Goal: Information Seeking & Learning: Learn about a topic

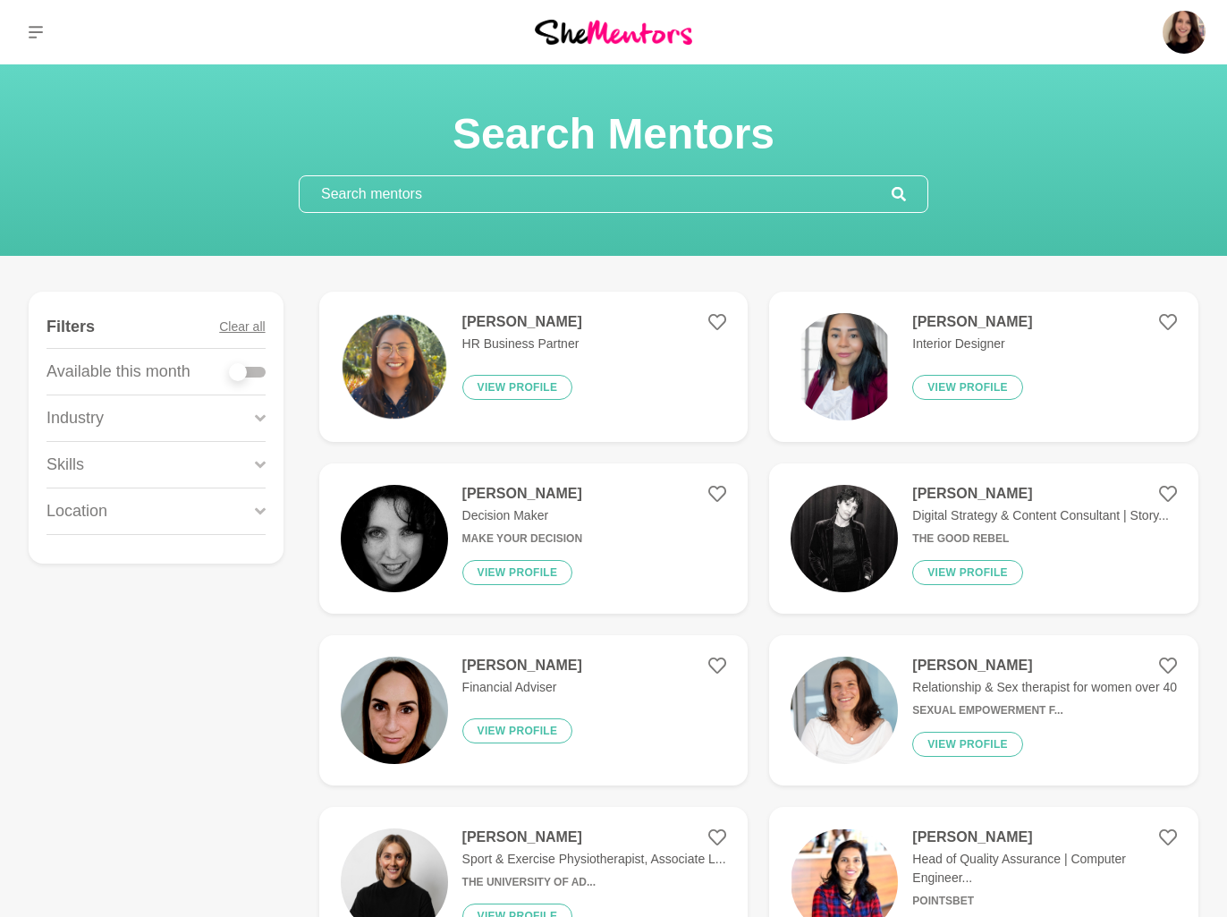
click at [441, 197] on input "text" at bounding box center [596, 194] width 592 height 36
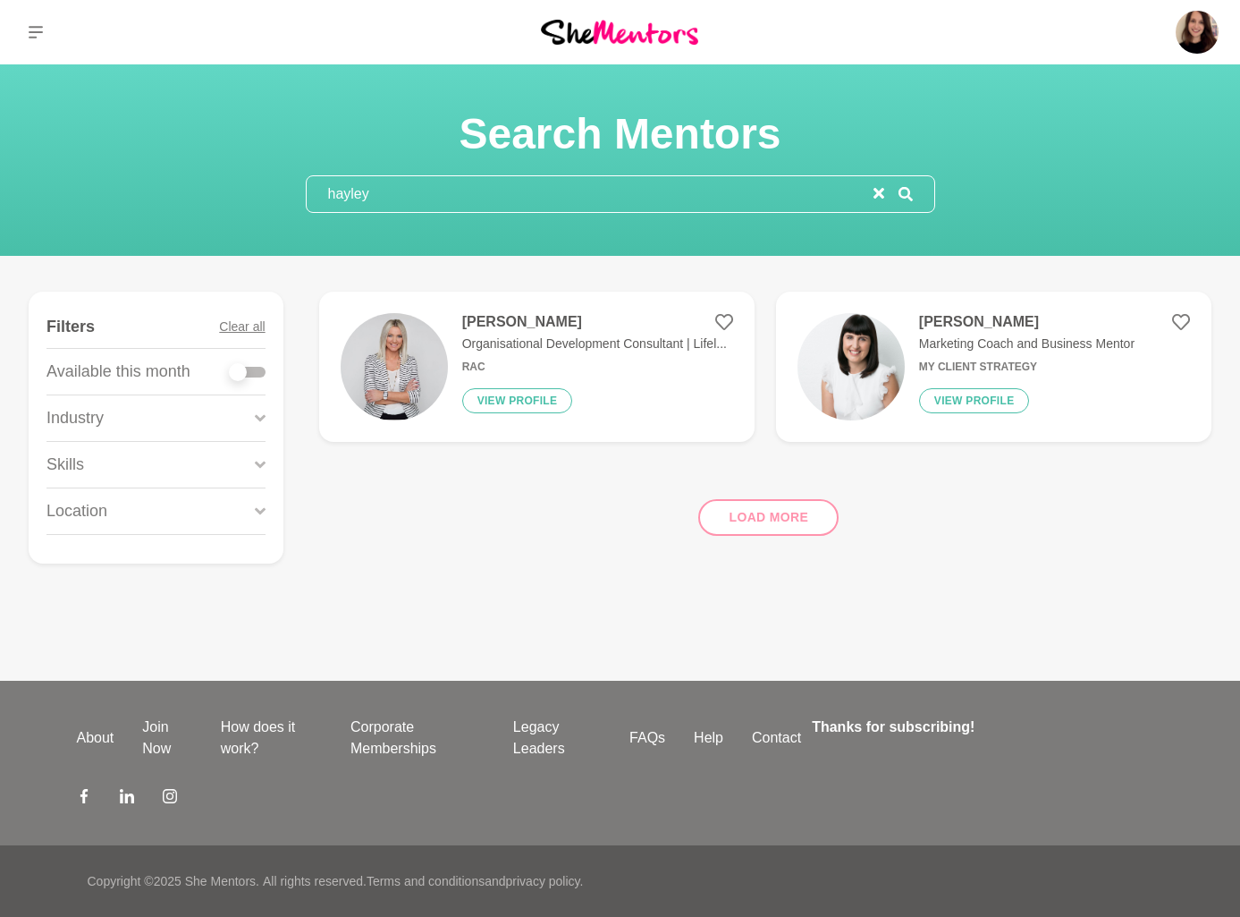
type input "hayley"
click at [491, 332] on div "Hayley Scott Organisational Development Consultant | Lifel... RAC View profile" at bounding box center [587, 366] width 279 height 107
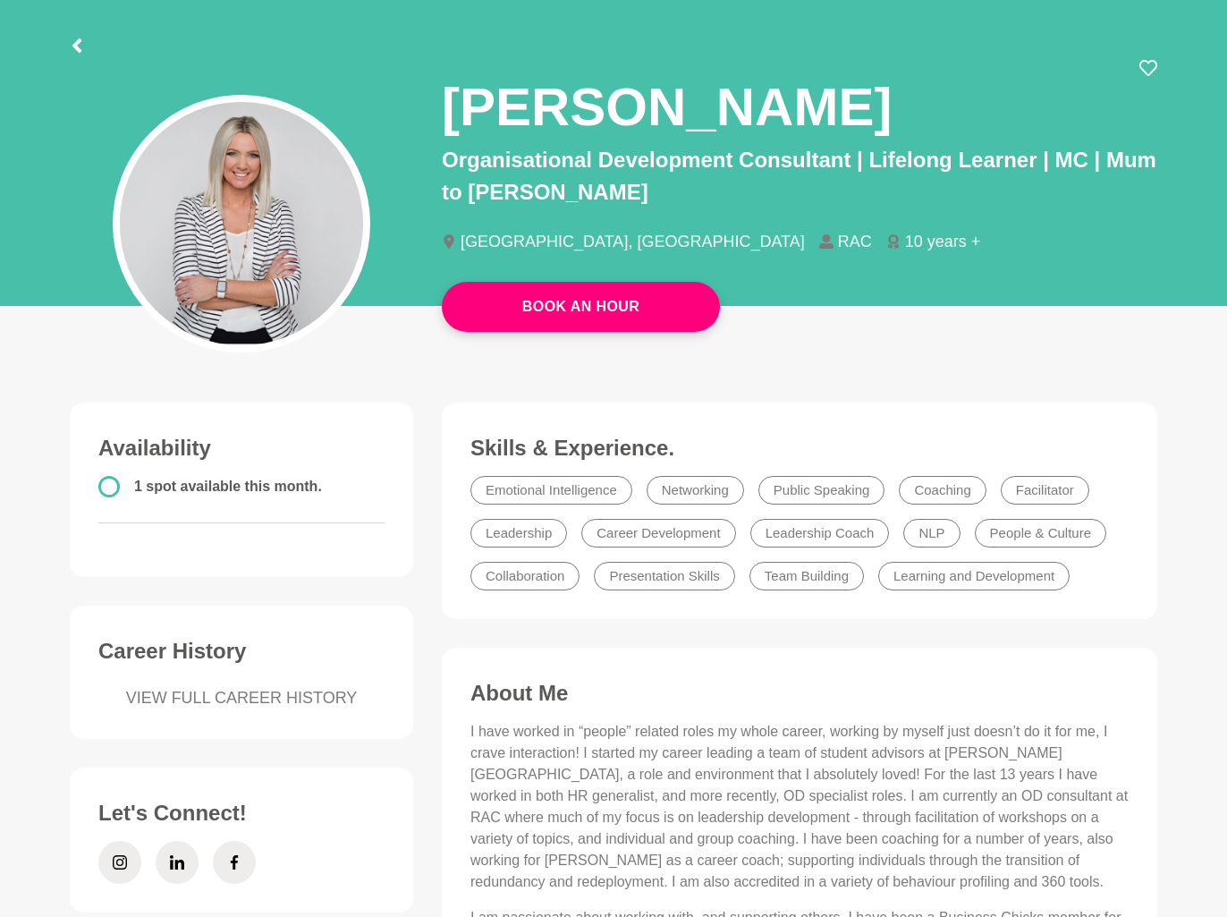
scroll to position [94, 0]
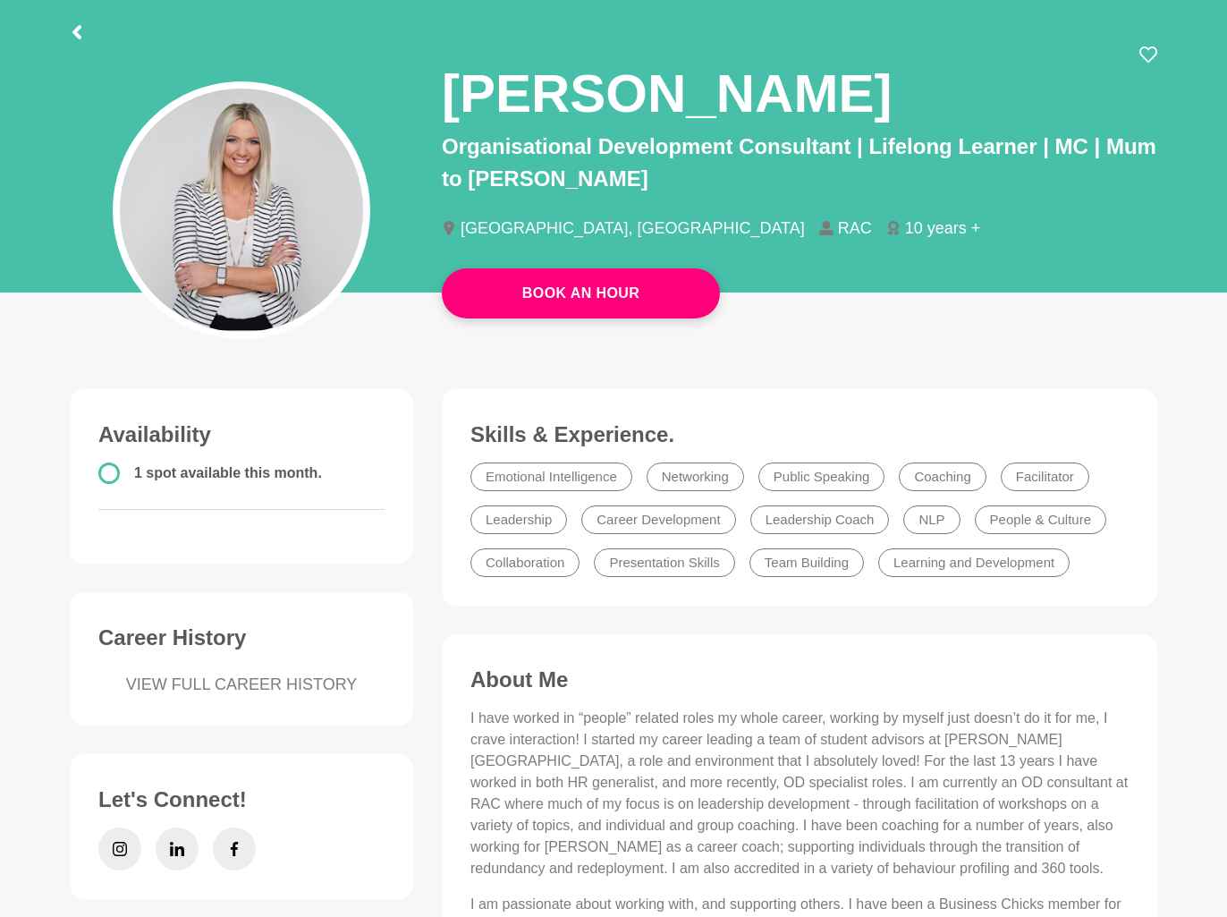
click at [87, 30] on div at bounding box center [614, 29] width 1088 height 32
click at [82, 30] on icon at bounding box center [77, 32] width 14 height 14
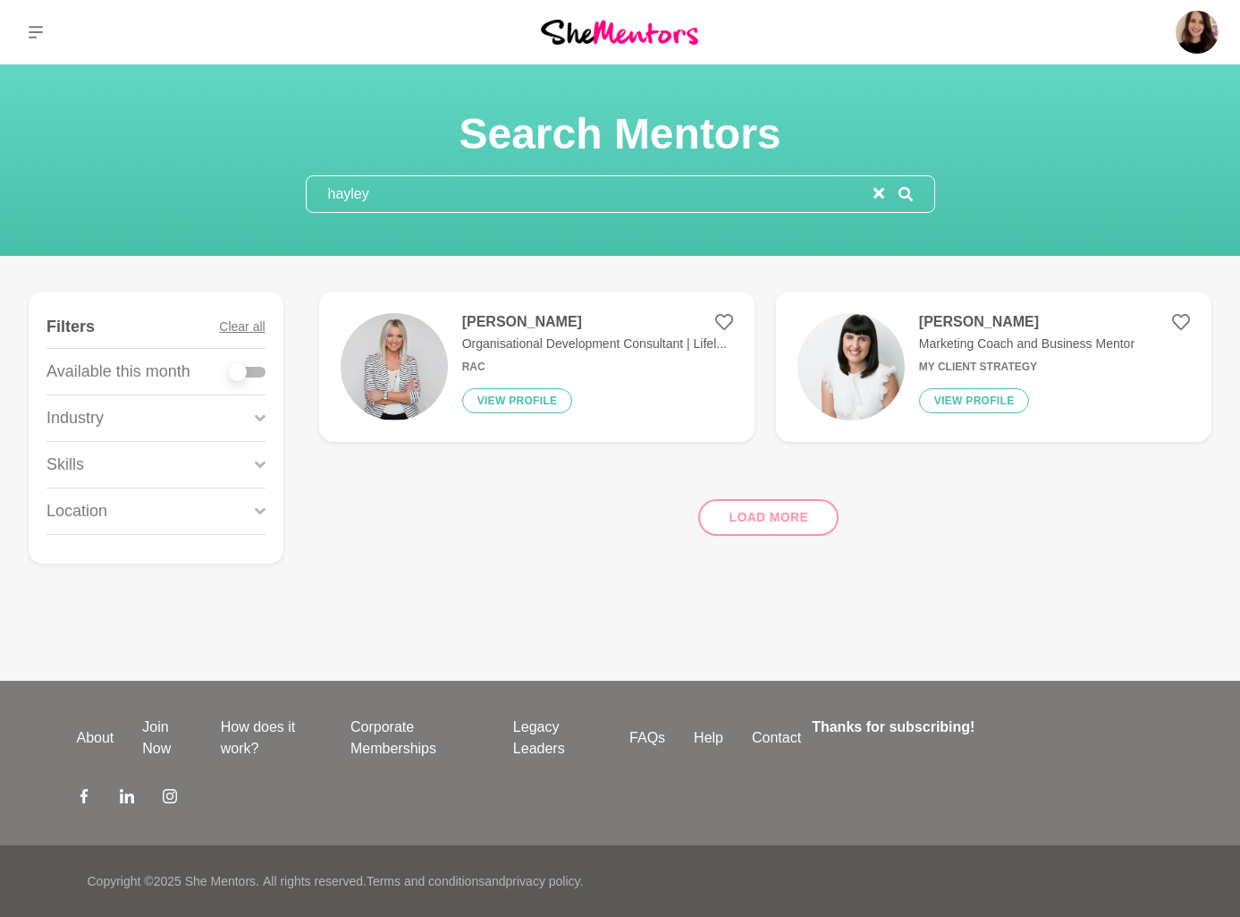
click at [365, 209] on input "hayley" at bounding box center [590, 194] width 567 height 36
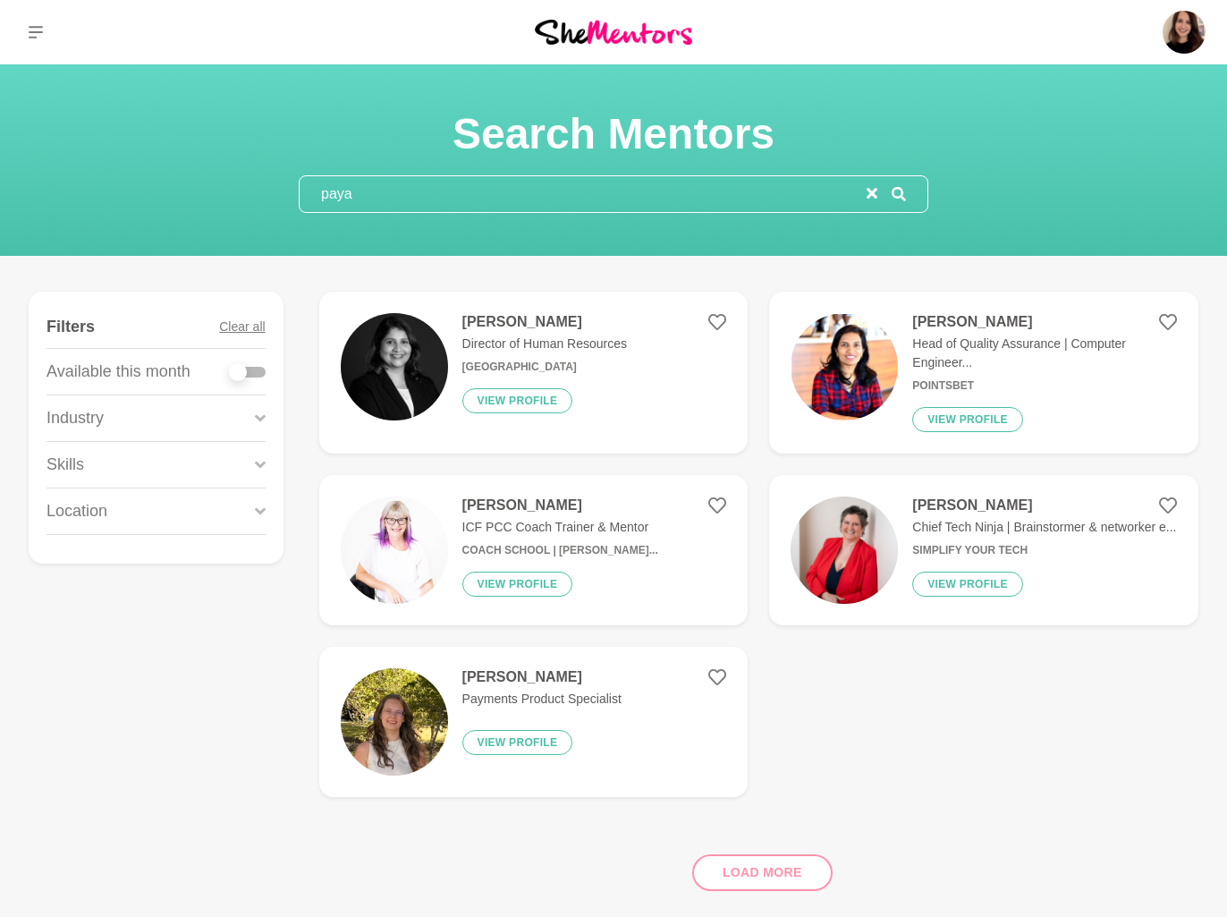
click at [335, 202] on input "paya" at bounding box center [583, 194] width 567 height 36
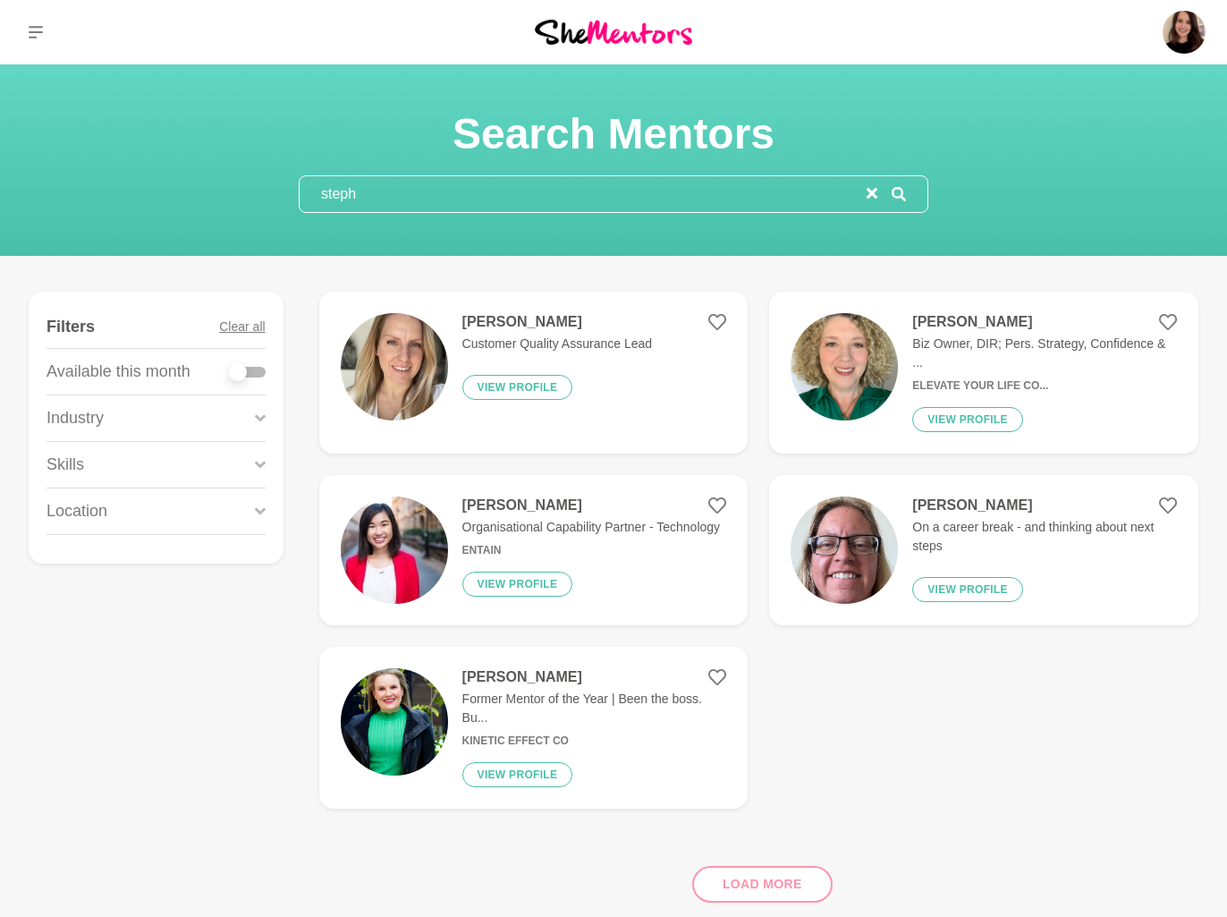
type input "steph"
click at [406, 542] on img at bounding box center [394, 549] width 107 height 107
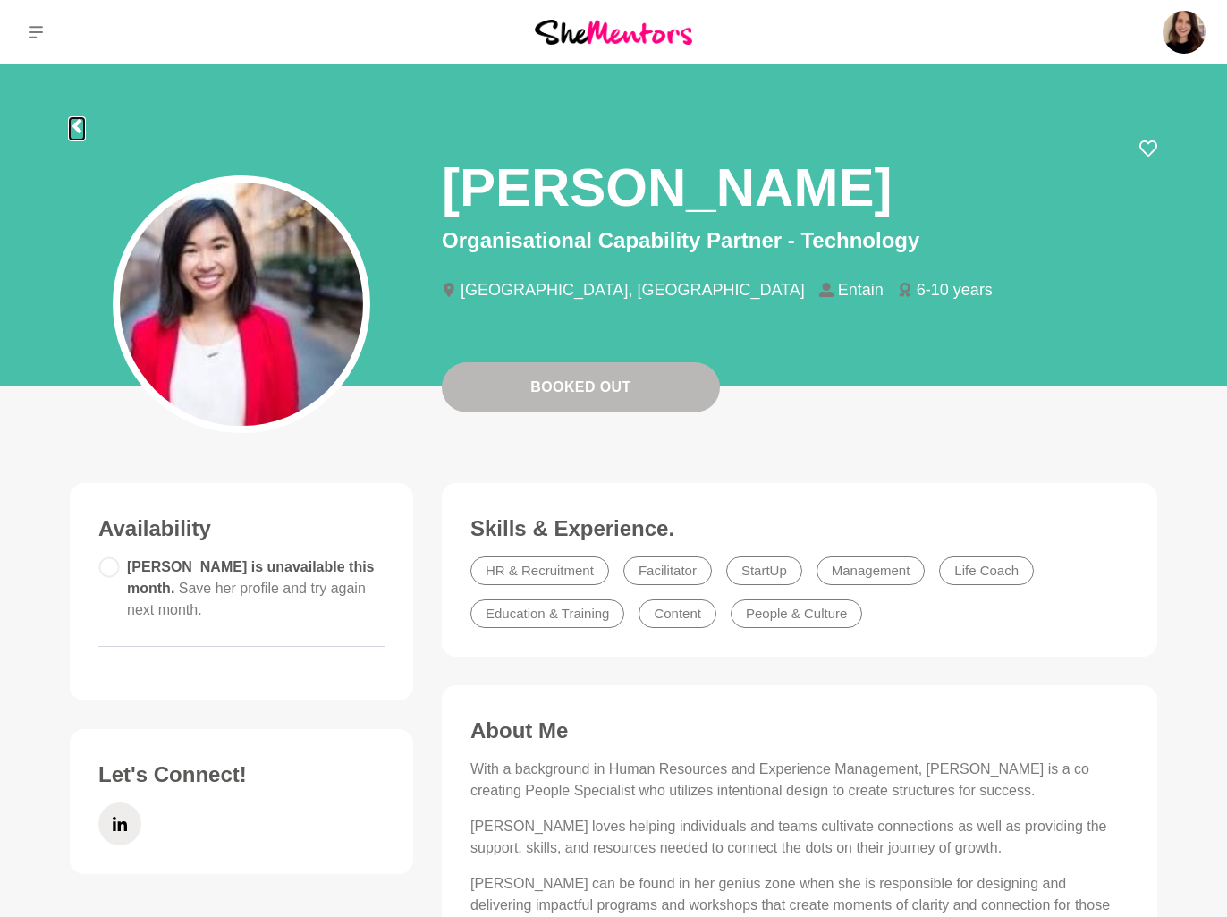
click at [82, 123] on icon at bounding box center [77, 126] width 14 height 14
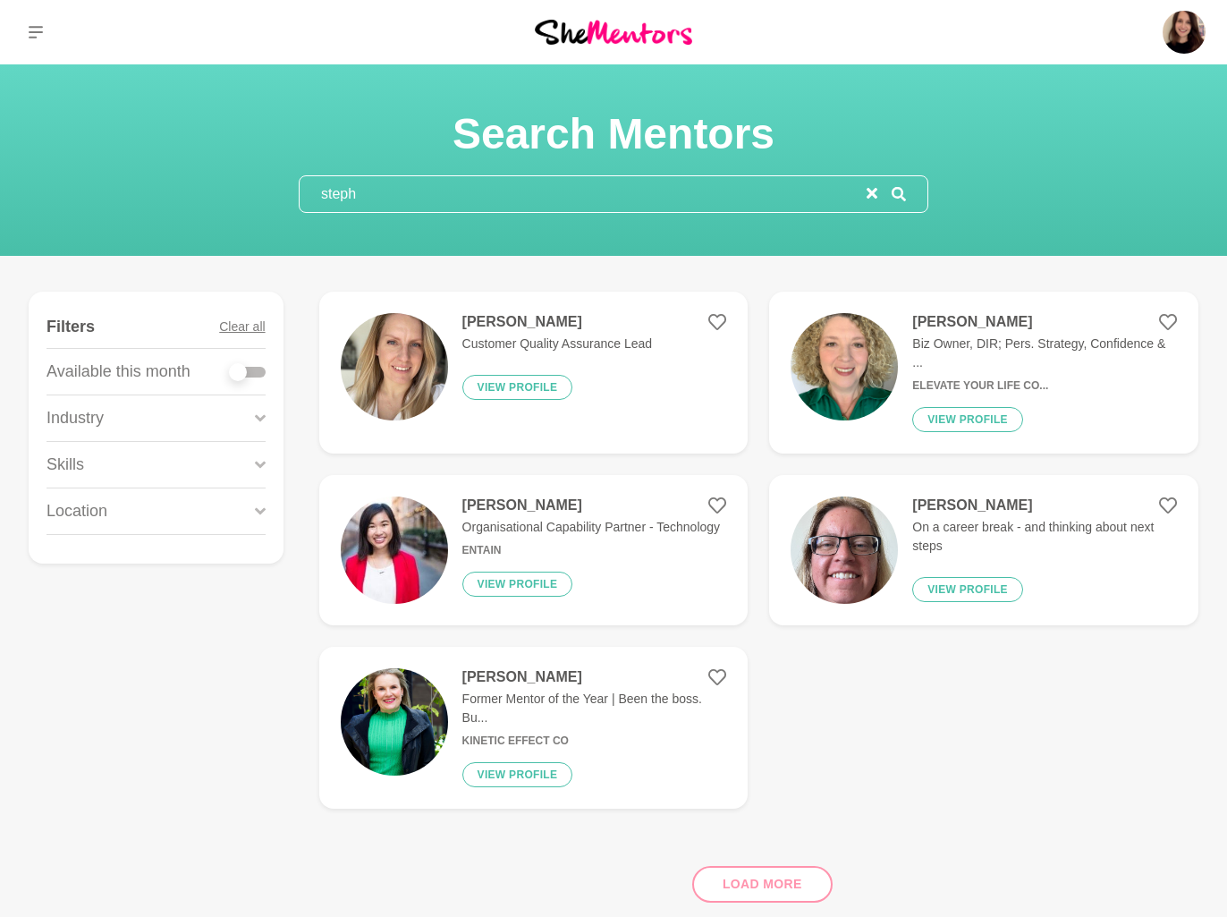
click at [377, 192] on input "steph" at bounding box center [583, 194] width 567 height 36
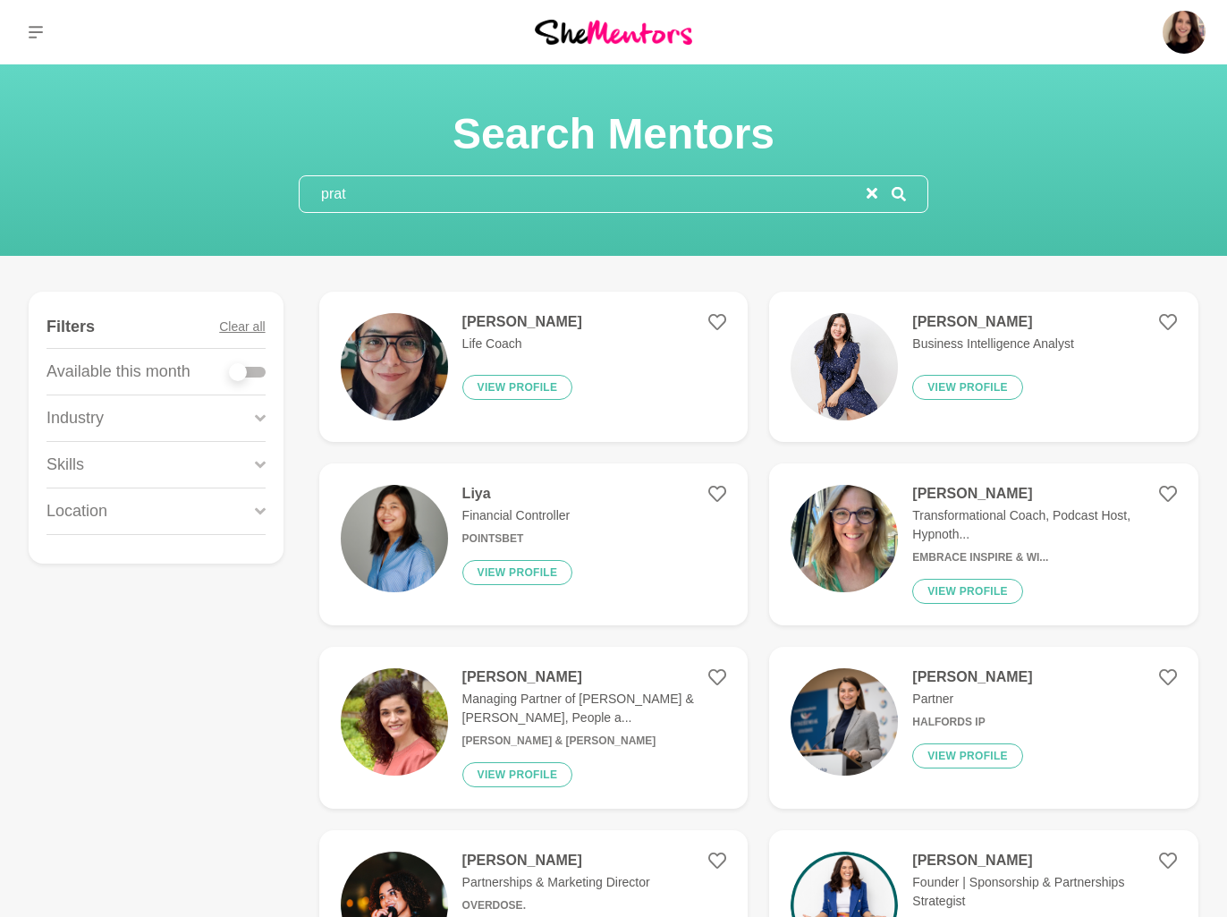
click at [367, 202] on input "prat" at bounding box center [583, 194] width 567 height 36
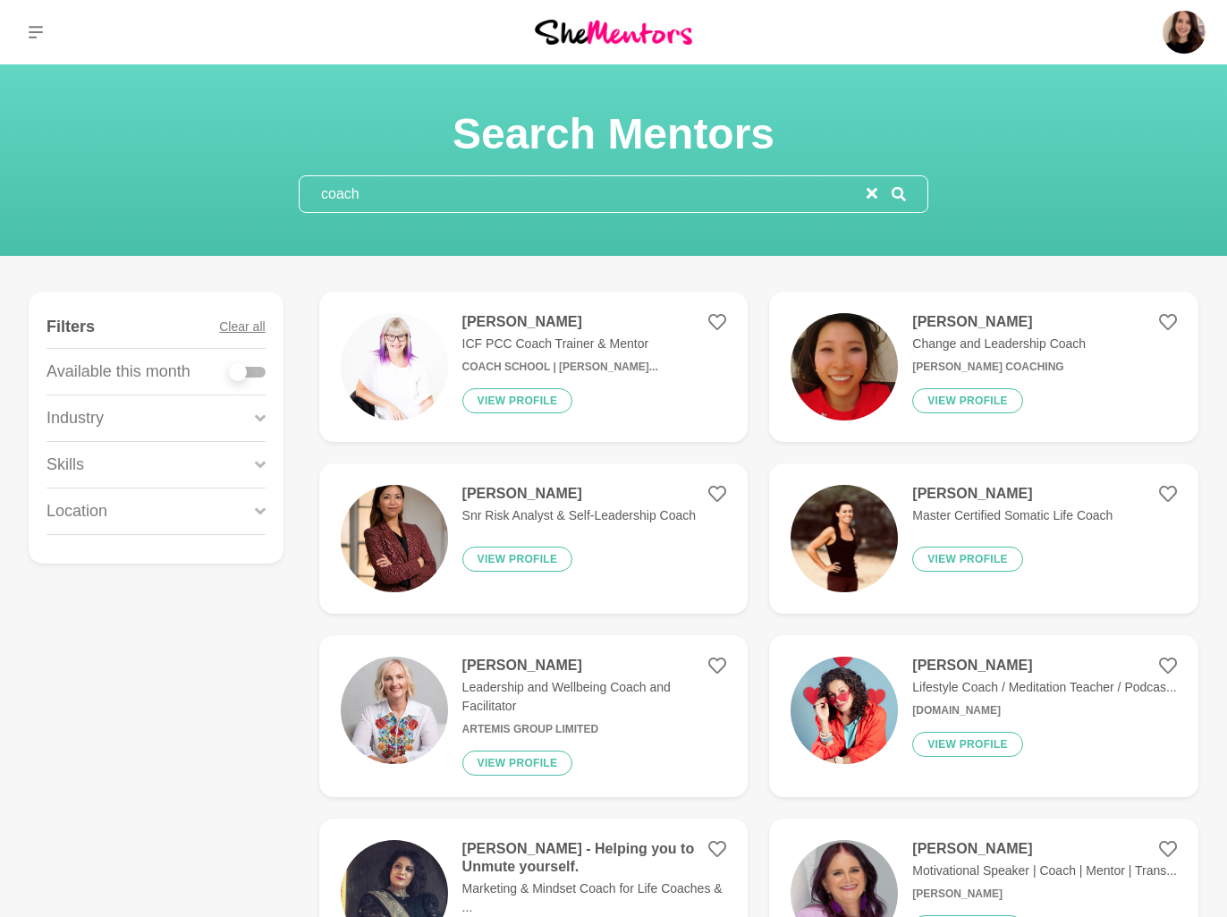
click at [458, 190] on input "coach" at bounding box center [583, 194] width 567 height 36
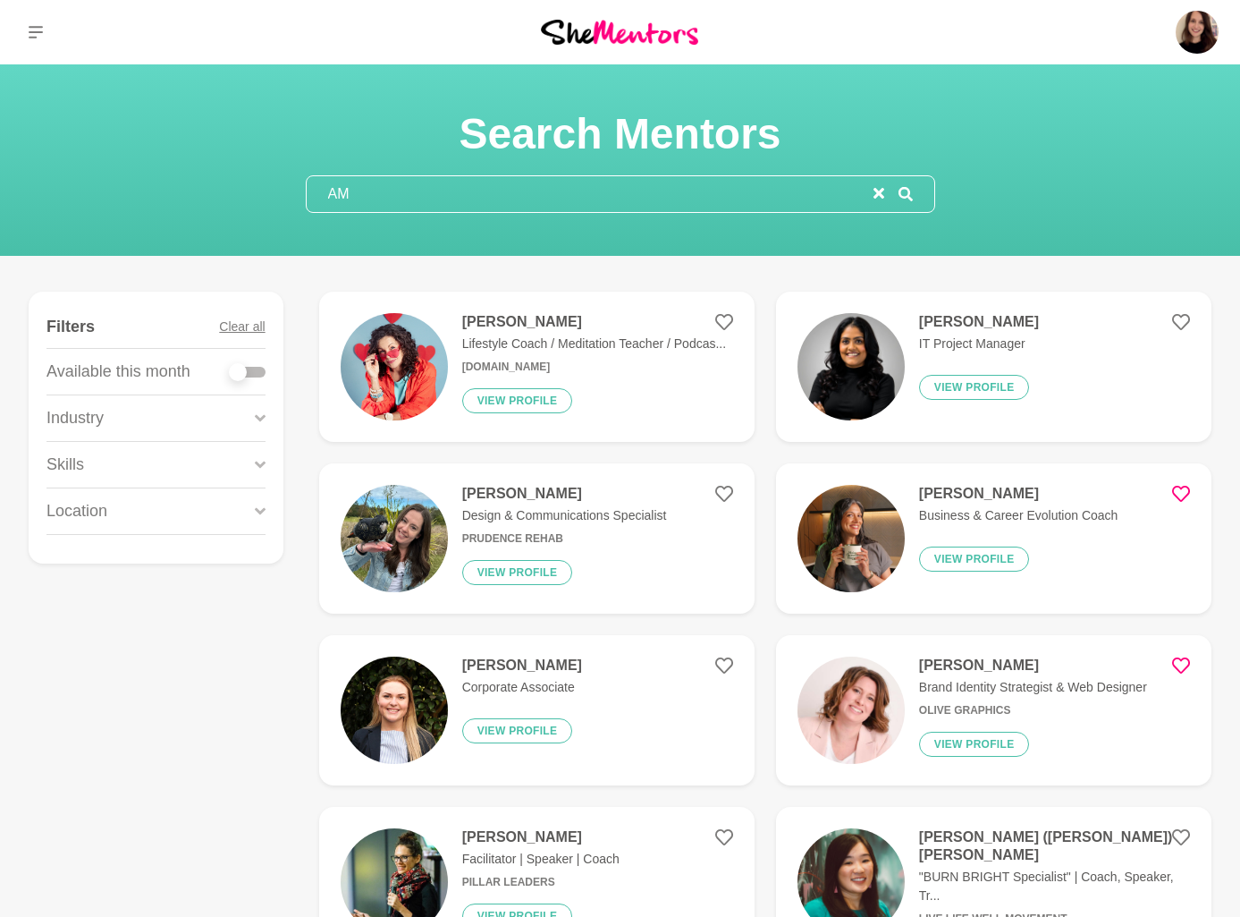
type input "A"
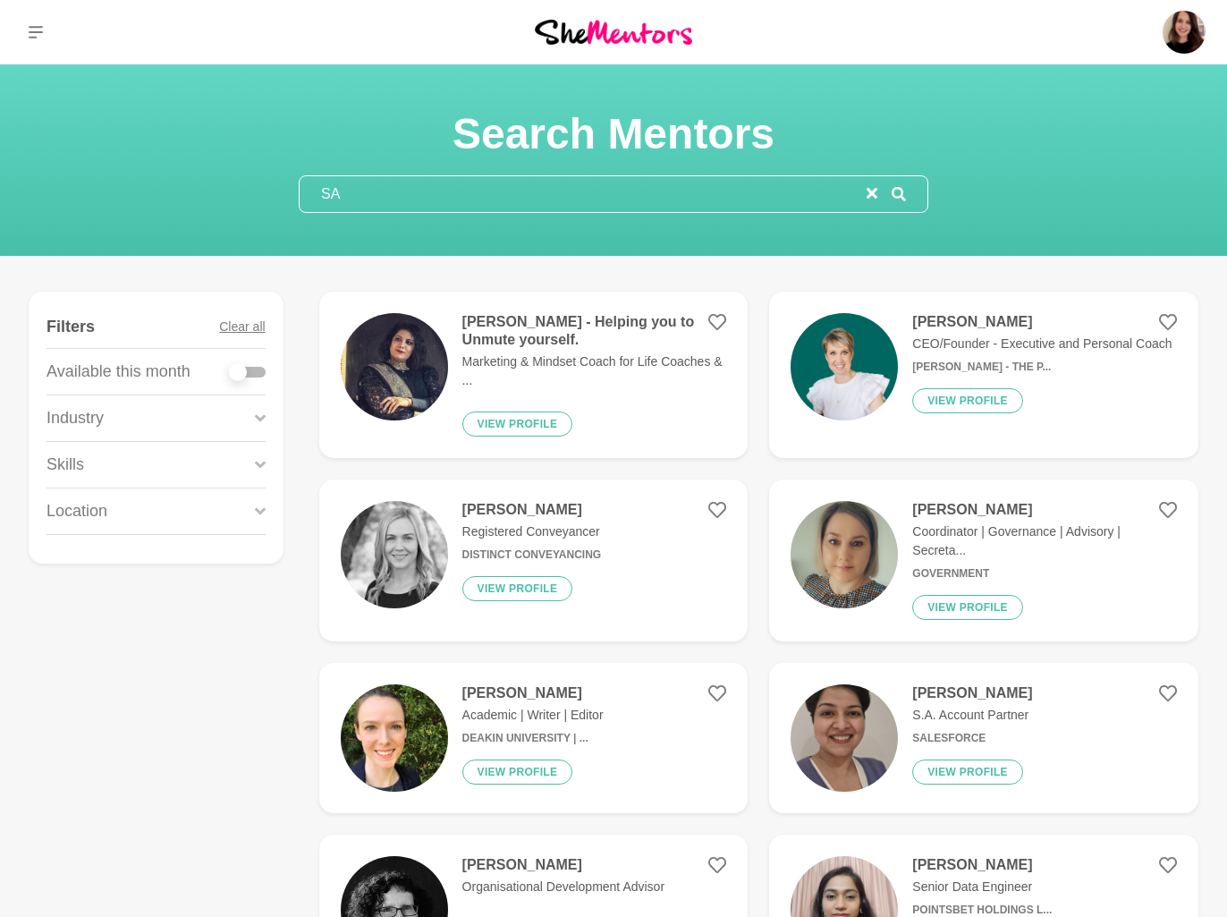
type input "S"
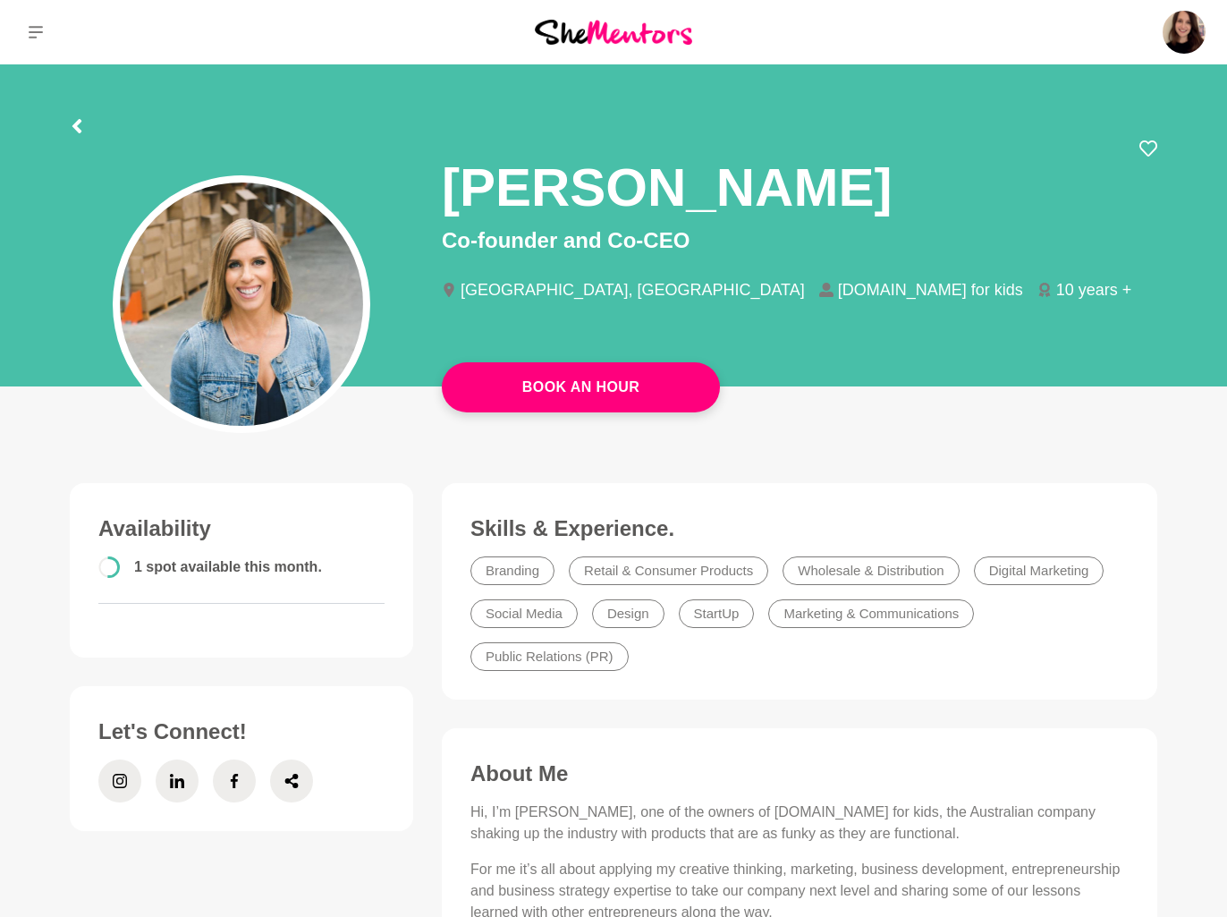
scroll to position [122, 0]
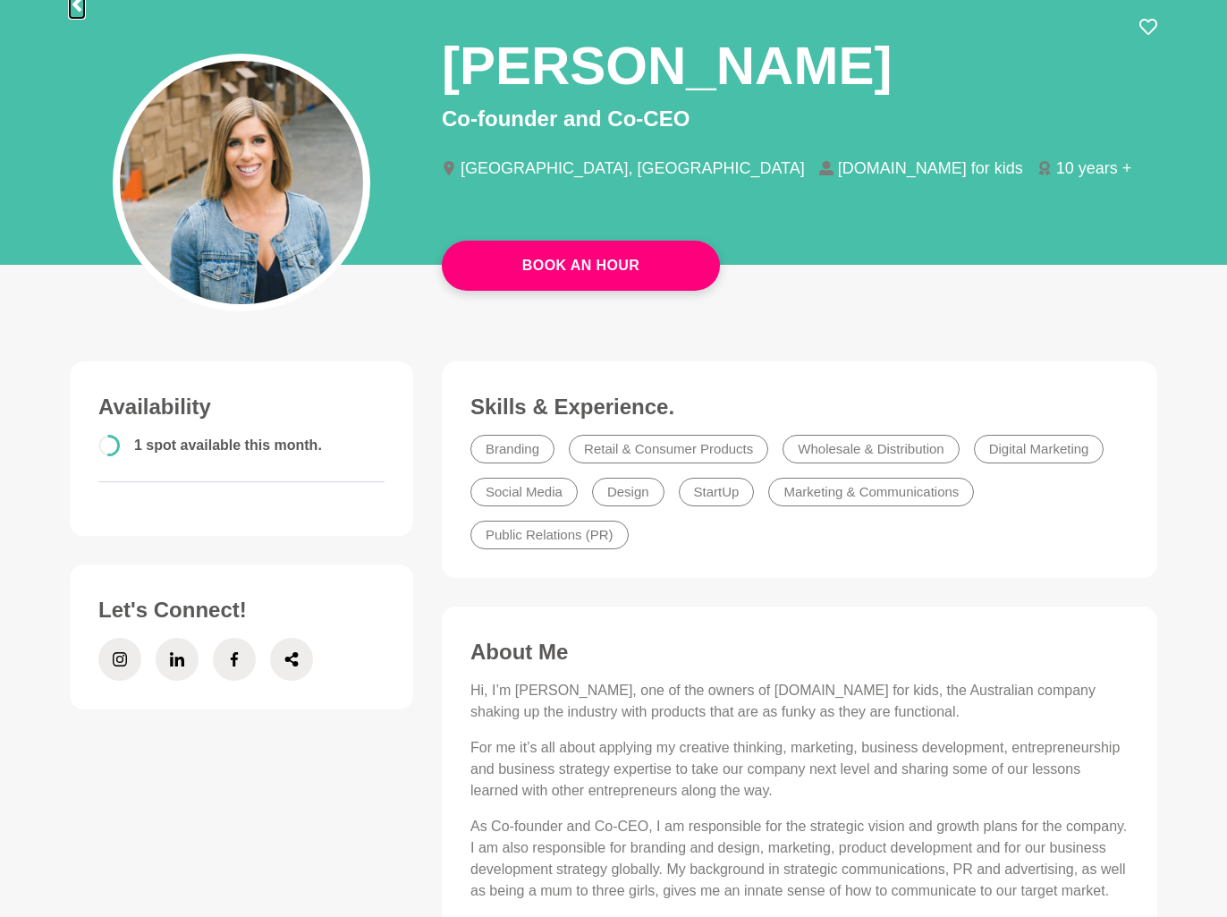
click at [80, 10] on icon at bounding box center [76, 4] width 9 height 14
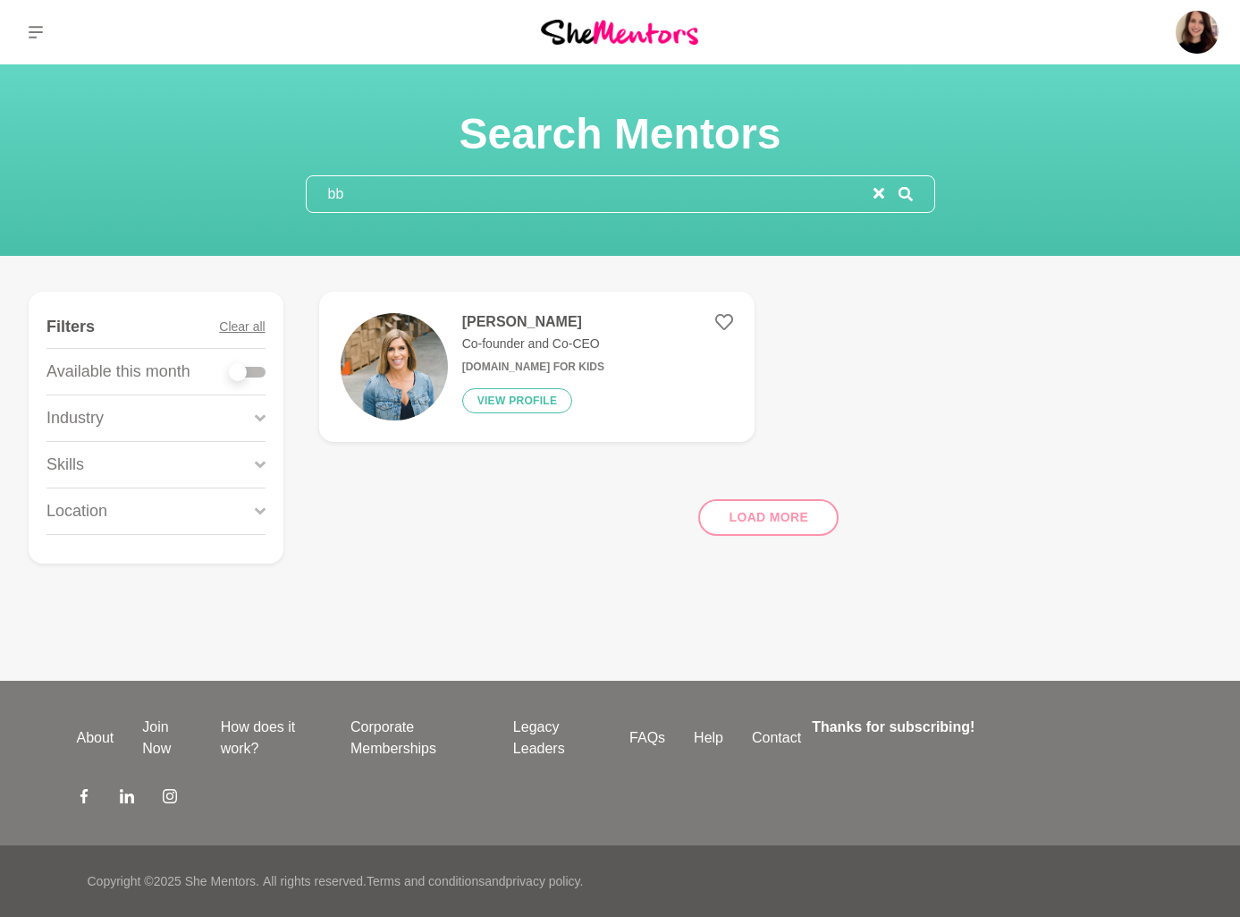
click at [368, 198] on input "bb" at bounding box center [590, 194] width 567 height 36
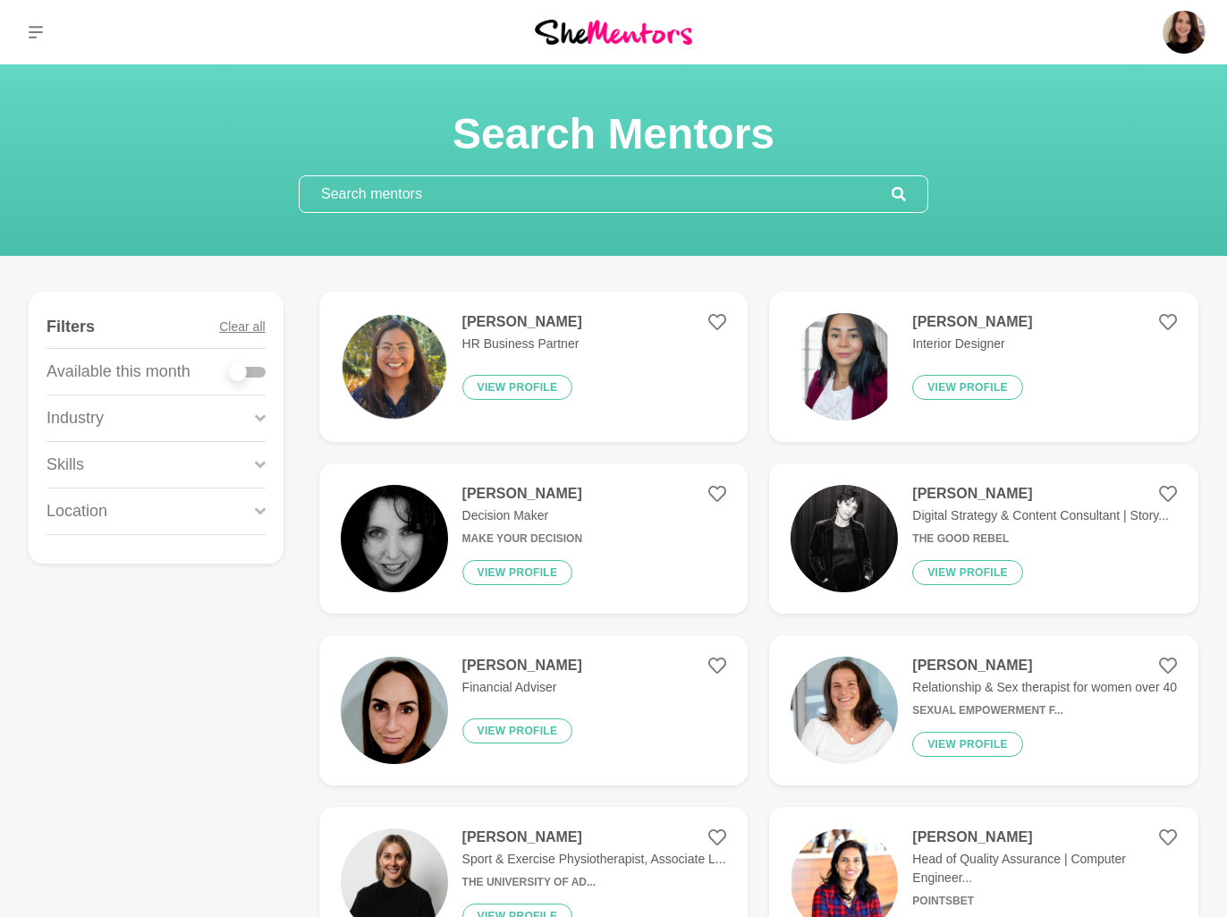
click at [370, 201] on input "text" at bounding box center [596, 194] width 592 height 36
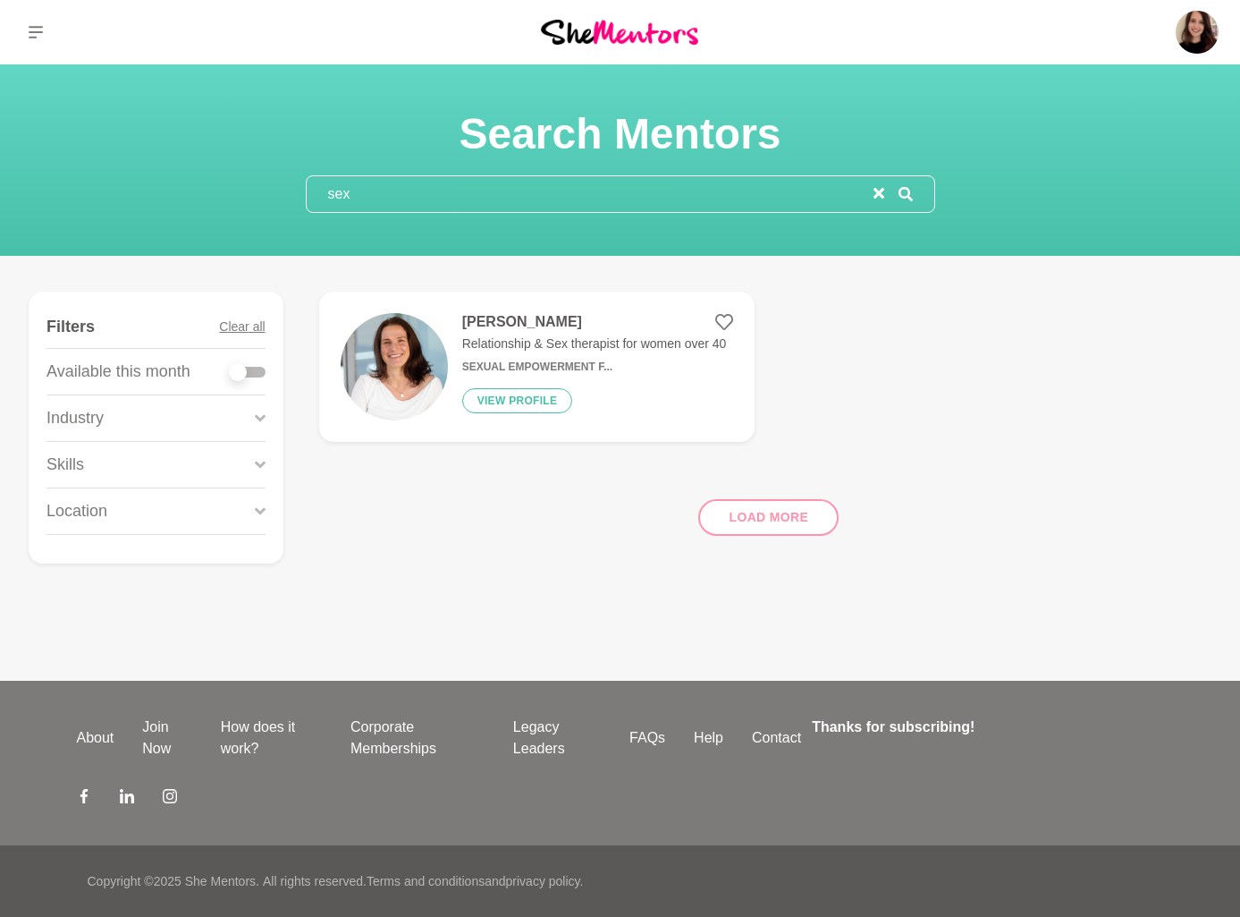
type input "sex"
click at [409, 387] on img at bounding box center [394, 366] width 107 height 107
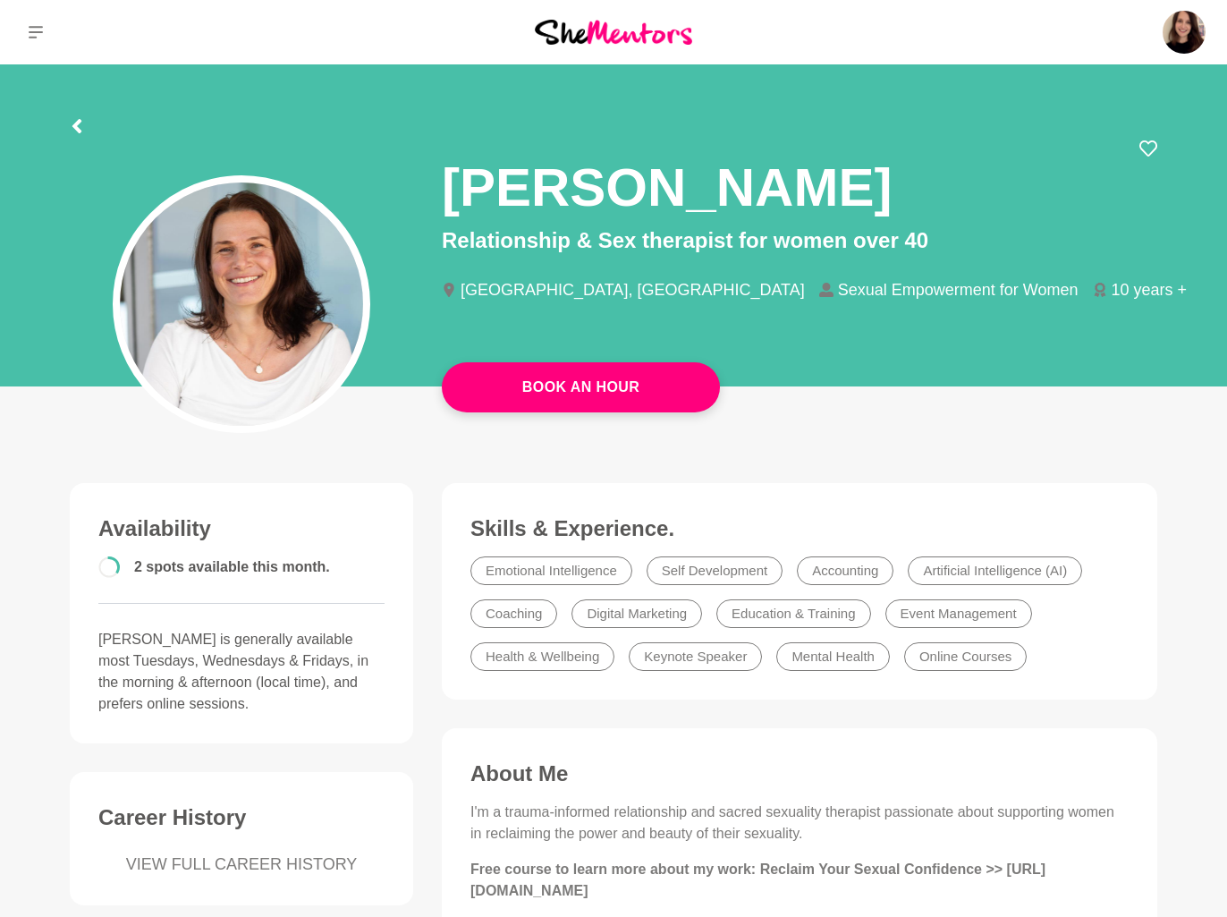
drag, startPoint x: 782, startPoint y: 190, endPoint x: 447, endPoint y: 190, distance: 334.5
click at [447, 190] on div "Tarisha Tourok" at bounding box center [799, 182] width 715 height 85
copy h1 "Tarisha Tourok"
click at [80, 125] on icon at bounding box center [77, 126] width 14 height 14
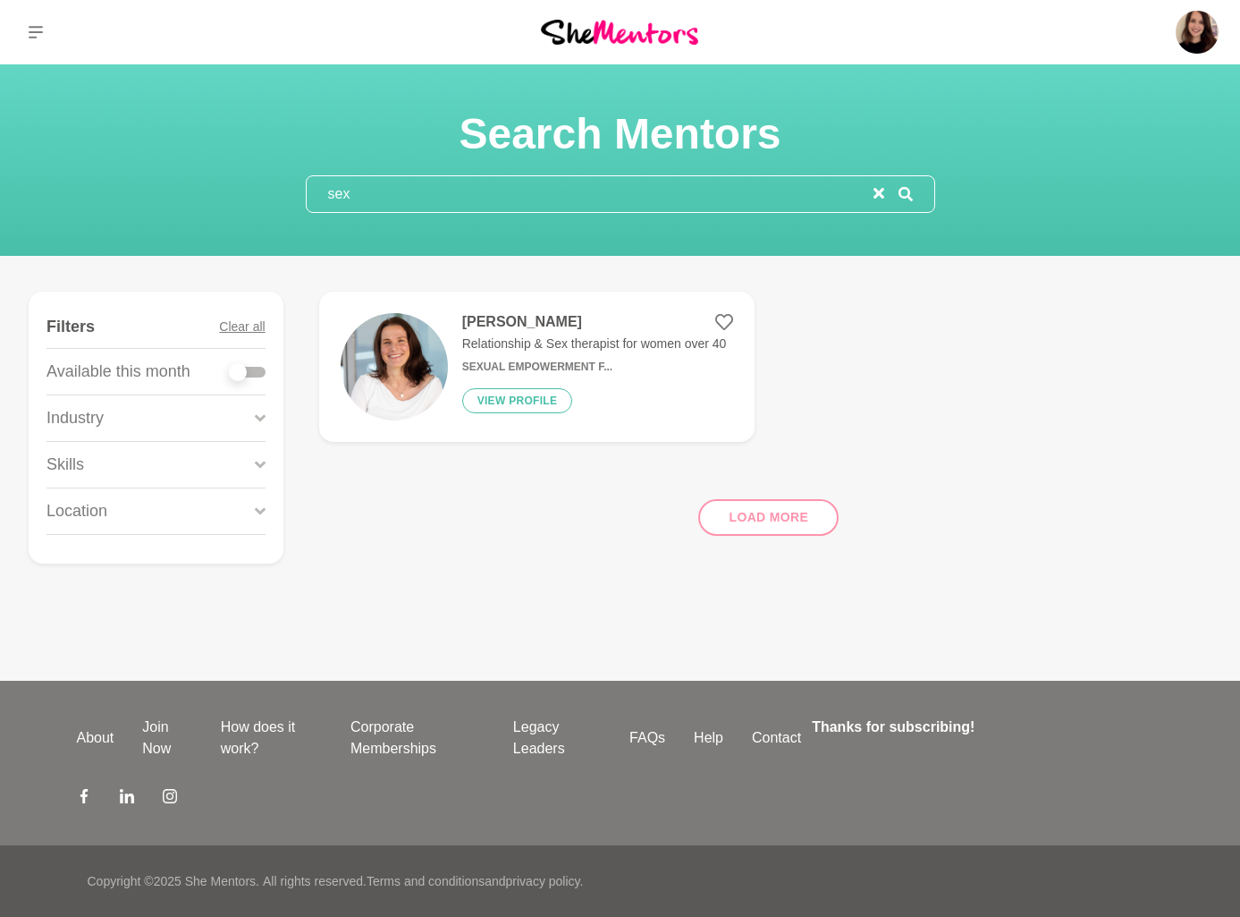
click at [451, 207] on input "sex" at bounding box center [590, 194] width 567 height 36
click at [451, 206] on input "sex" at bounding box center [590, 194] width 567 height 36
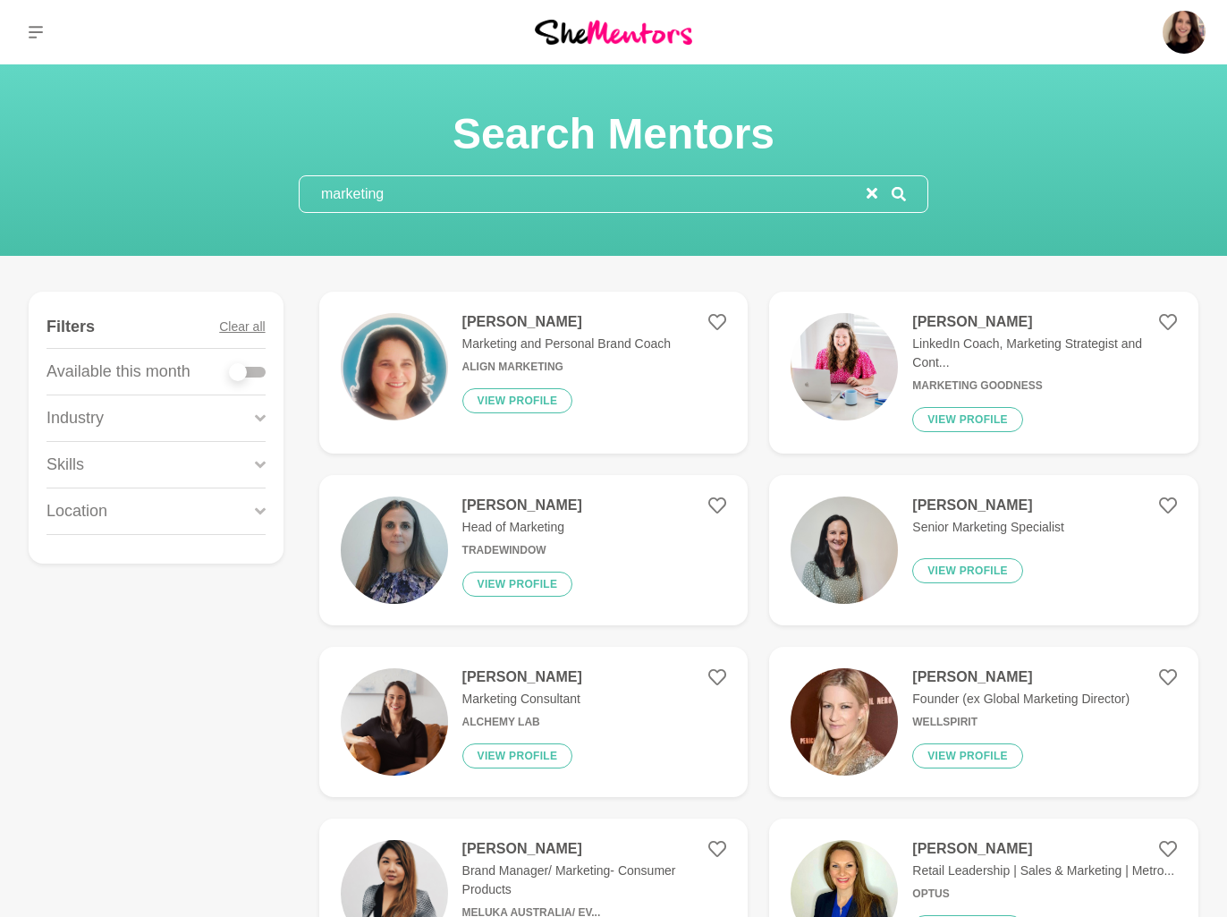
type input "marketing"
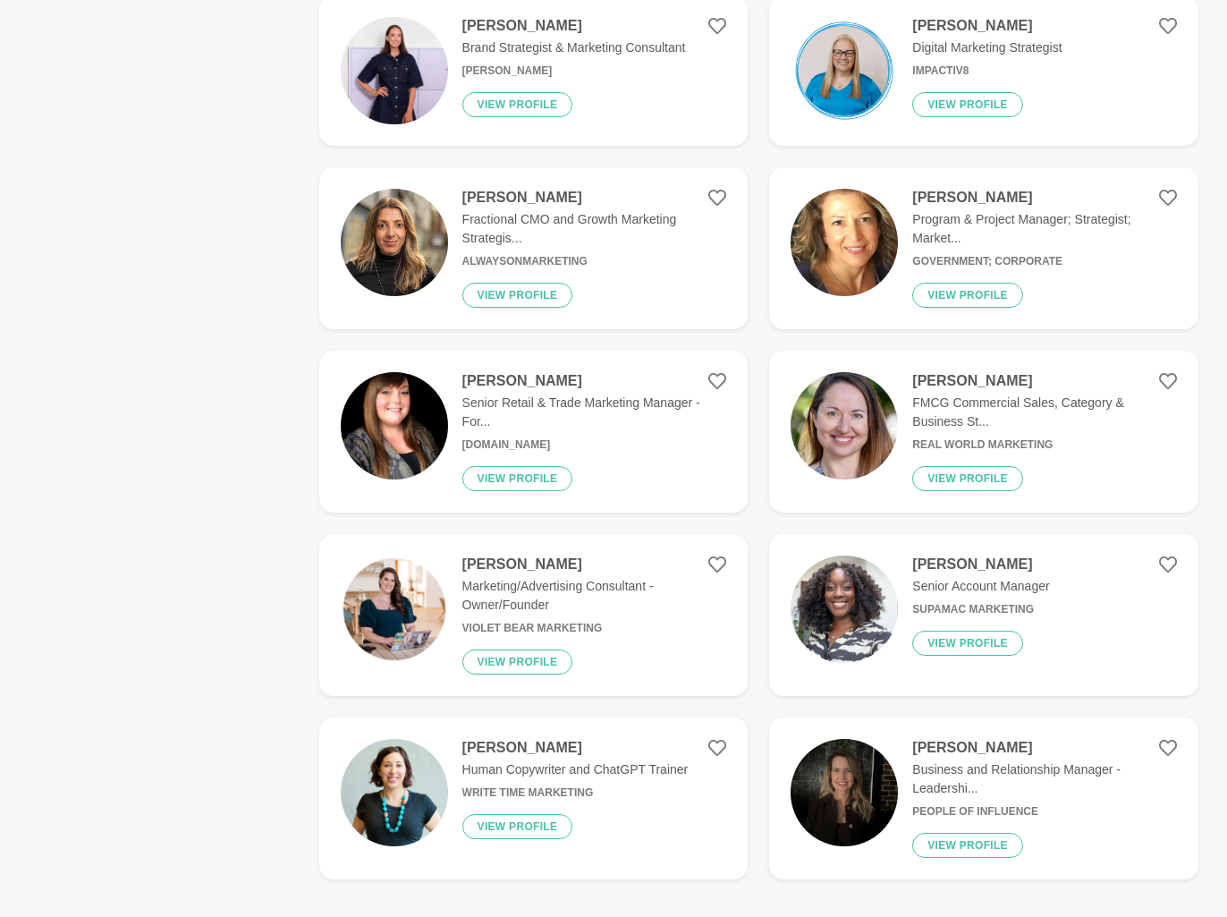
scroll to position [3009, 0]
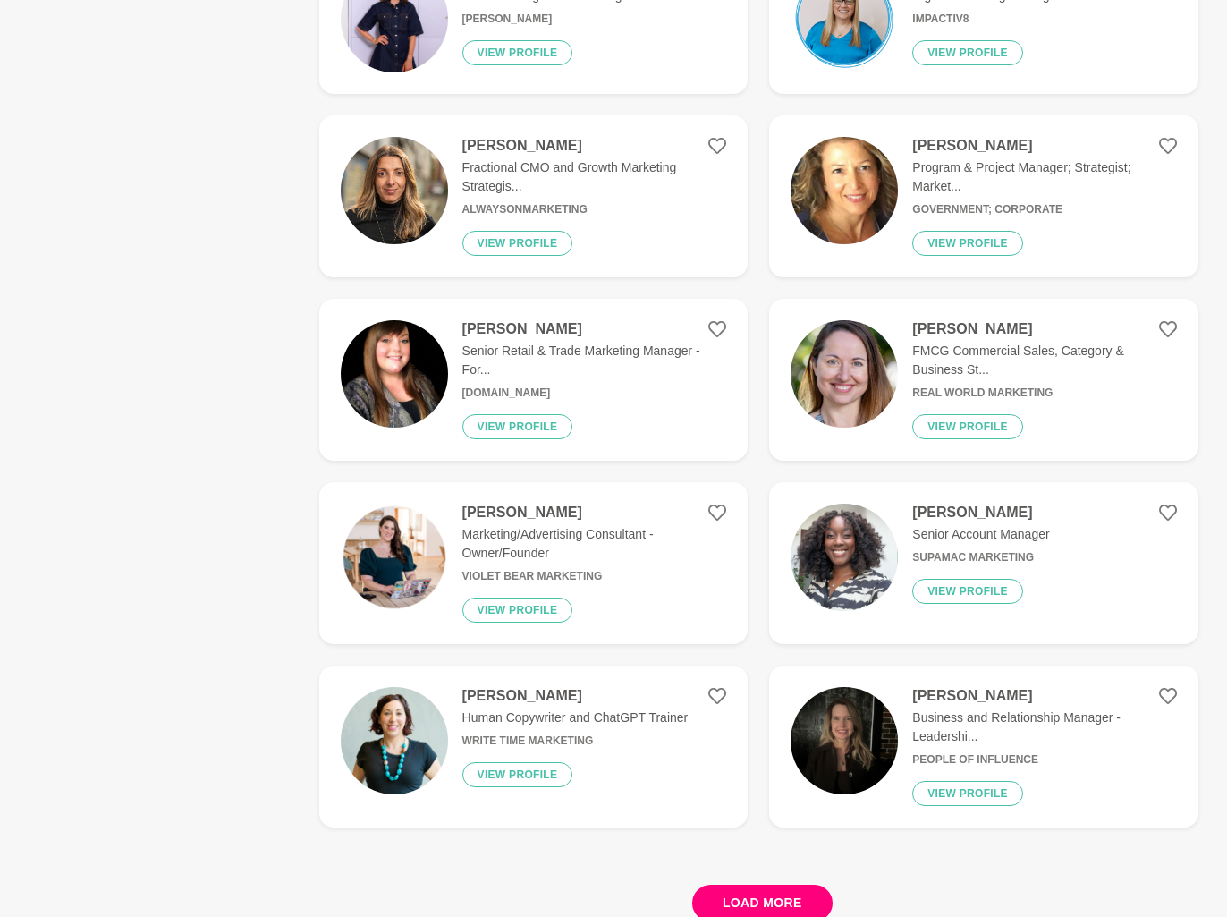
click at [775, 889] on button "Load more" at bounding box center [762, 903] width 140 height 37
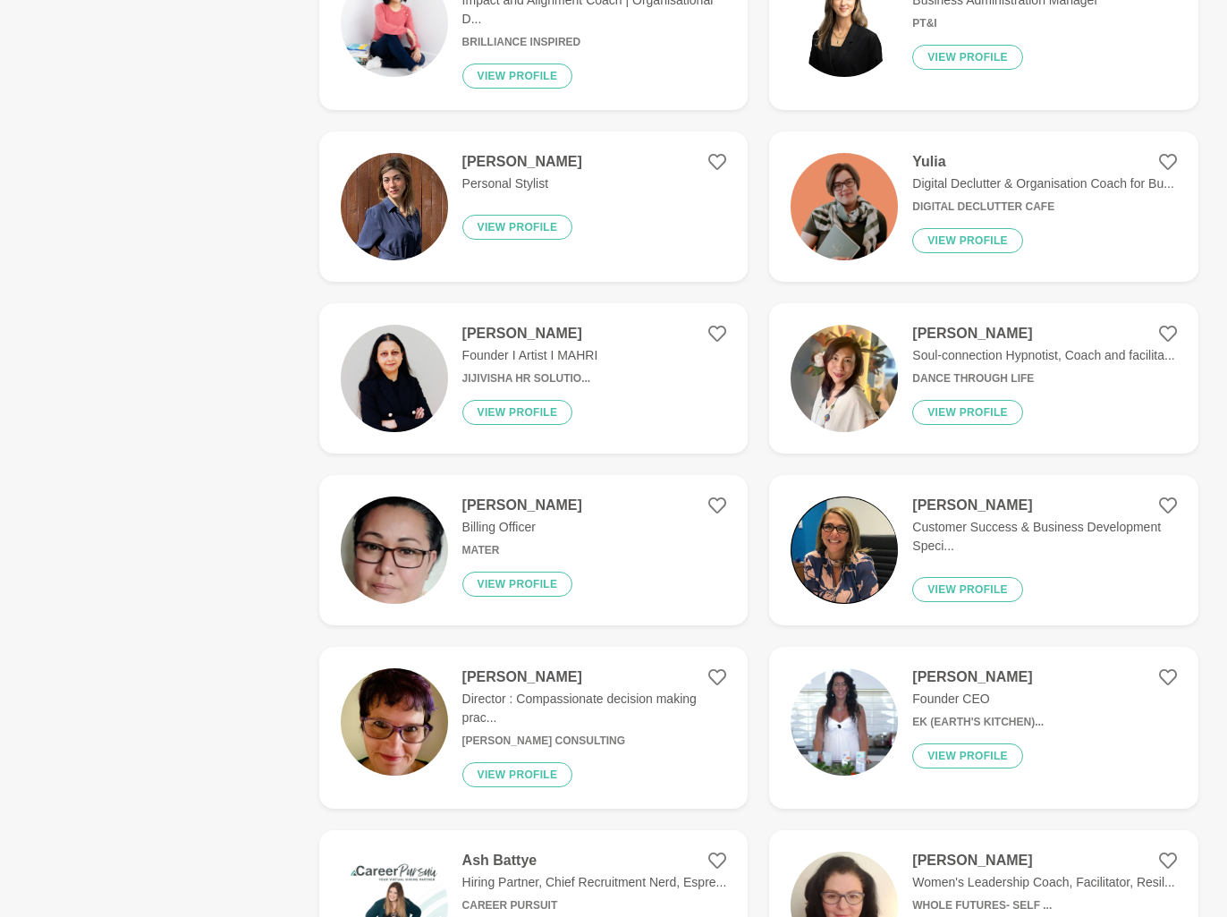
scroll to position [4981, 0]
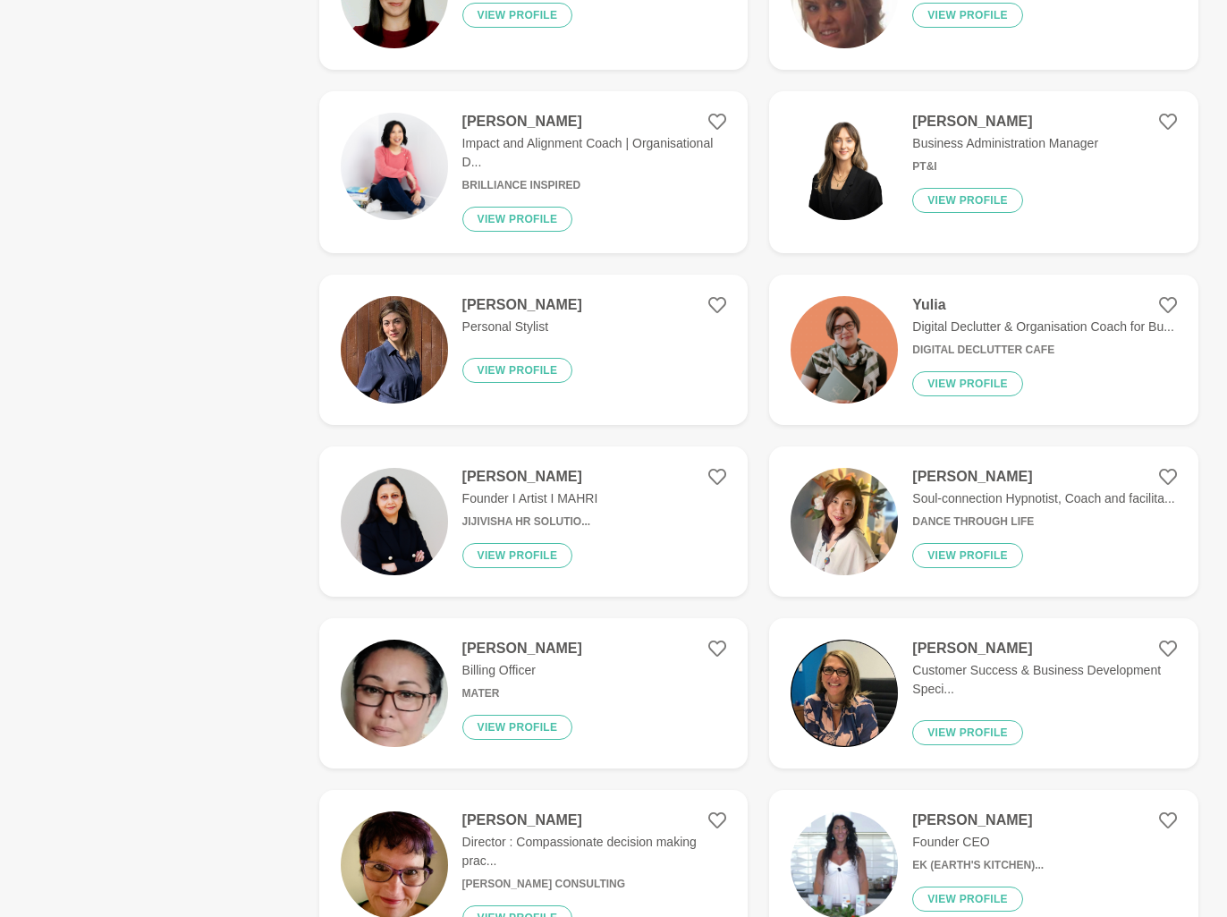
click at [851, 542] on img at bounding box center [844, 521] width 107 height 107
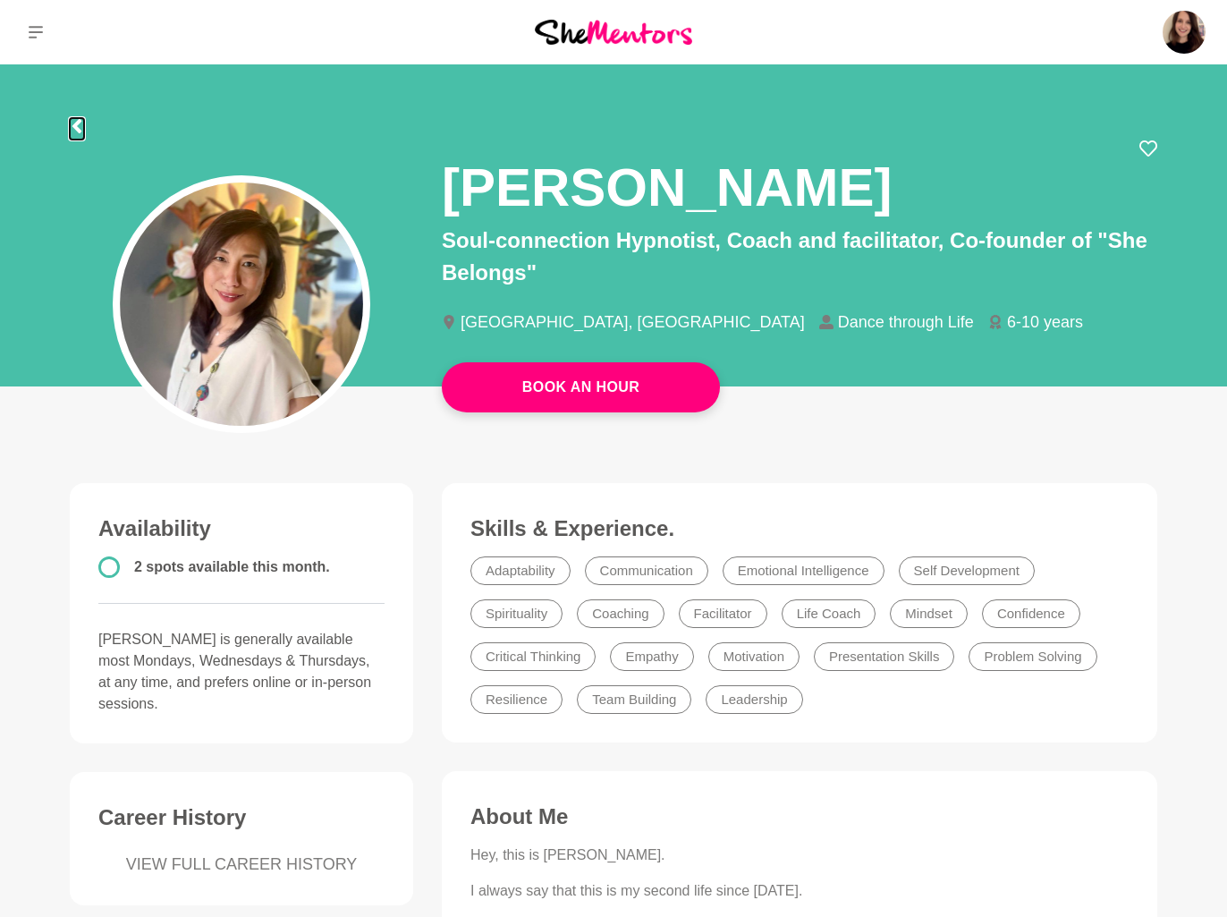
click at [75, 129] on icon at bounding box center [76, 126] width 9 height 14
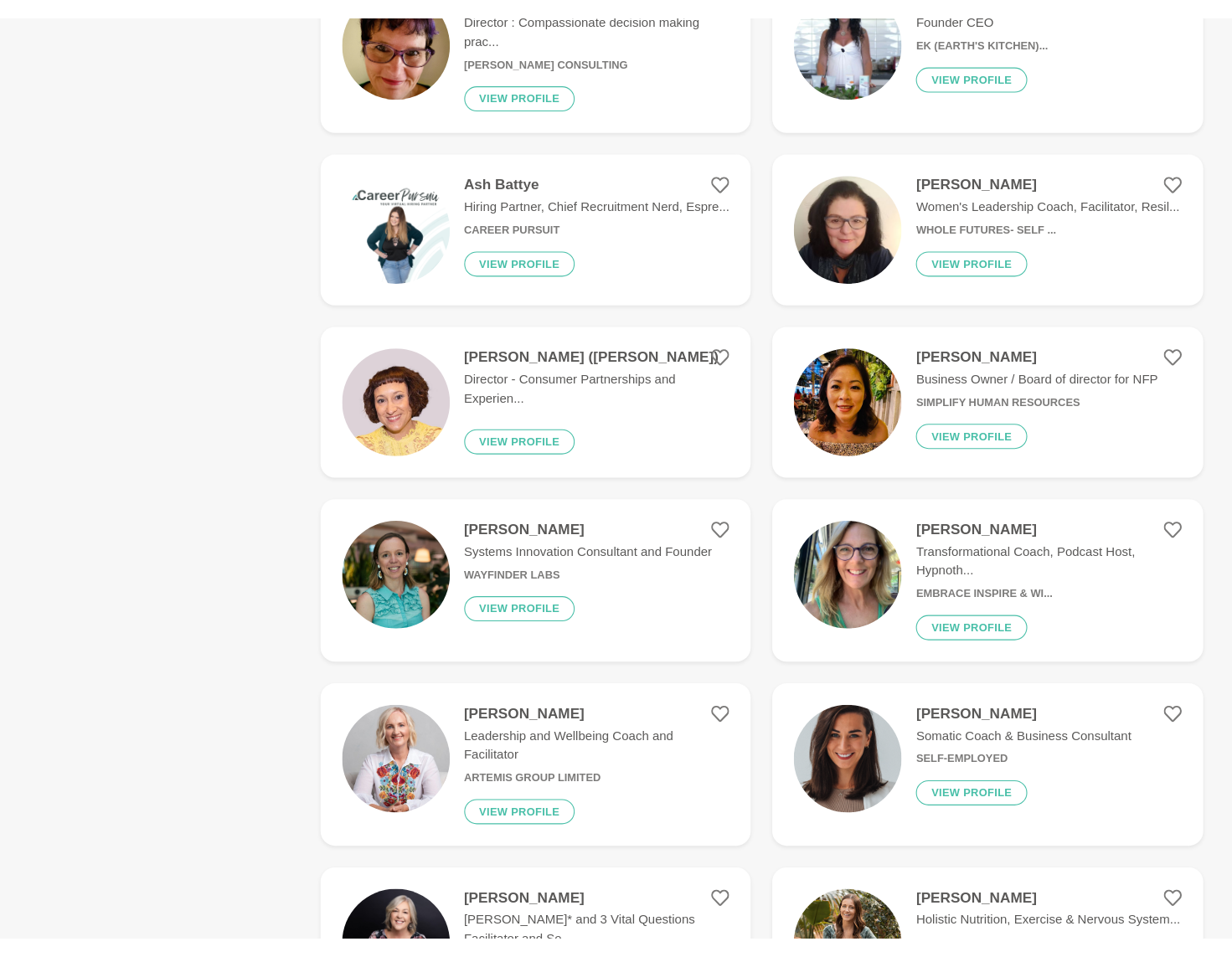
scroll to position [2321, 0]
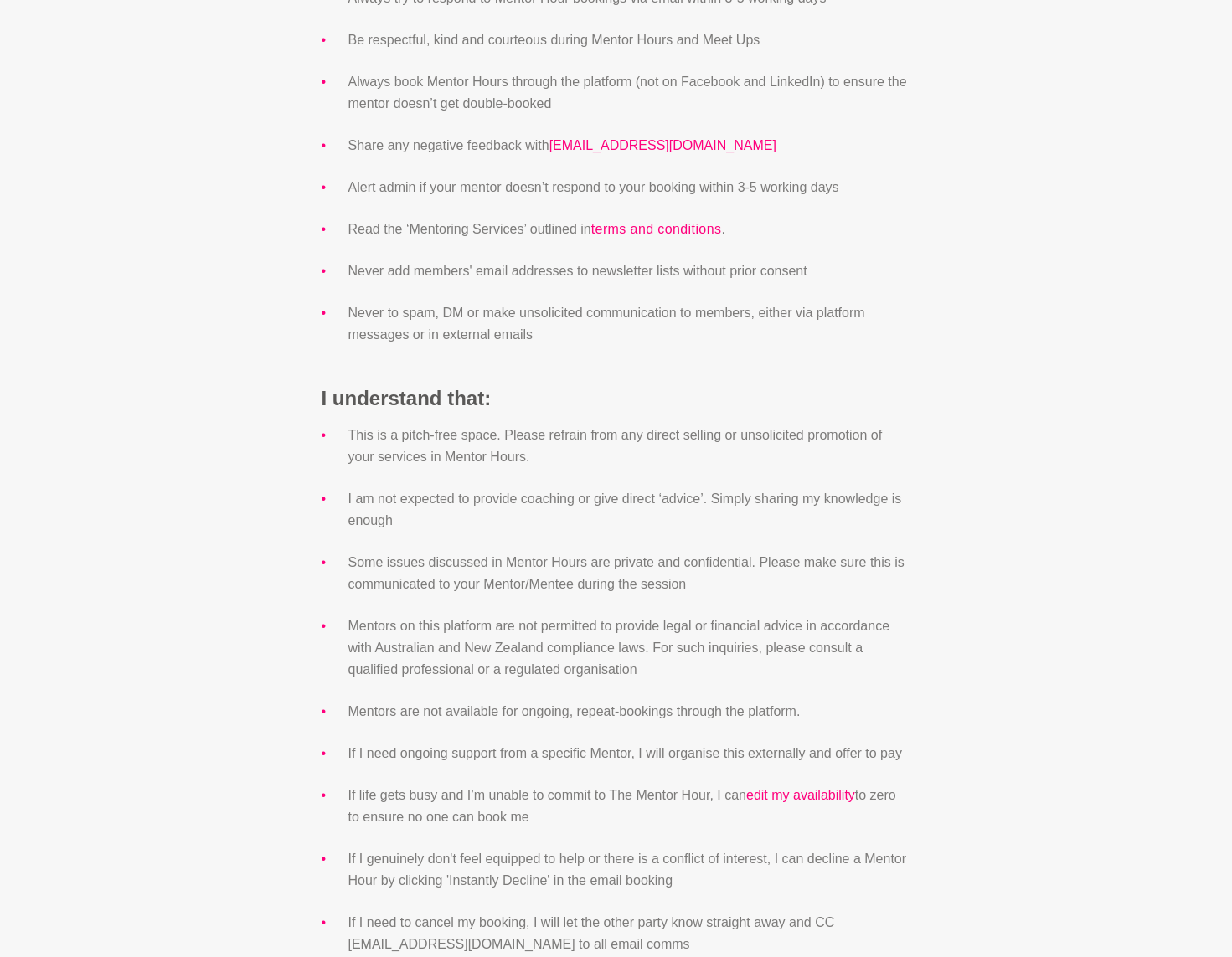
scroll to position [1097, 0]
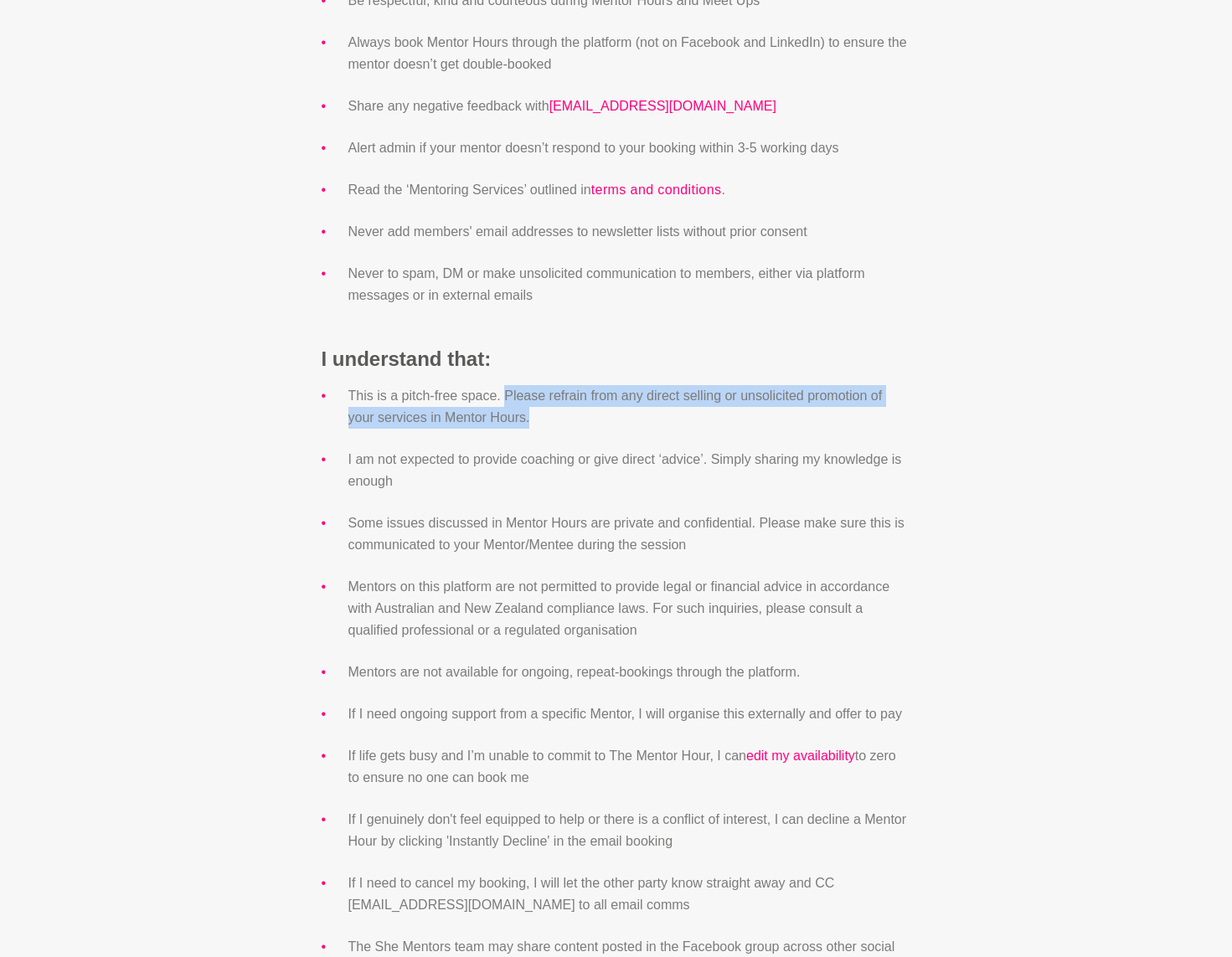
drag, startPoint x: 503, startPoint y: 399, endPoint x: 541, endPoint y: 420, distance: 43.4
click at [541, 420] on li "This is a pitch-free space. Please refrain from any direct selling or unsolicit…" at bounding box center [629, 406] width 563 height 44
copy li "Please refrain from any direct selling or unsolicited promotion of your service…"
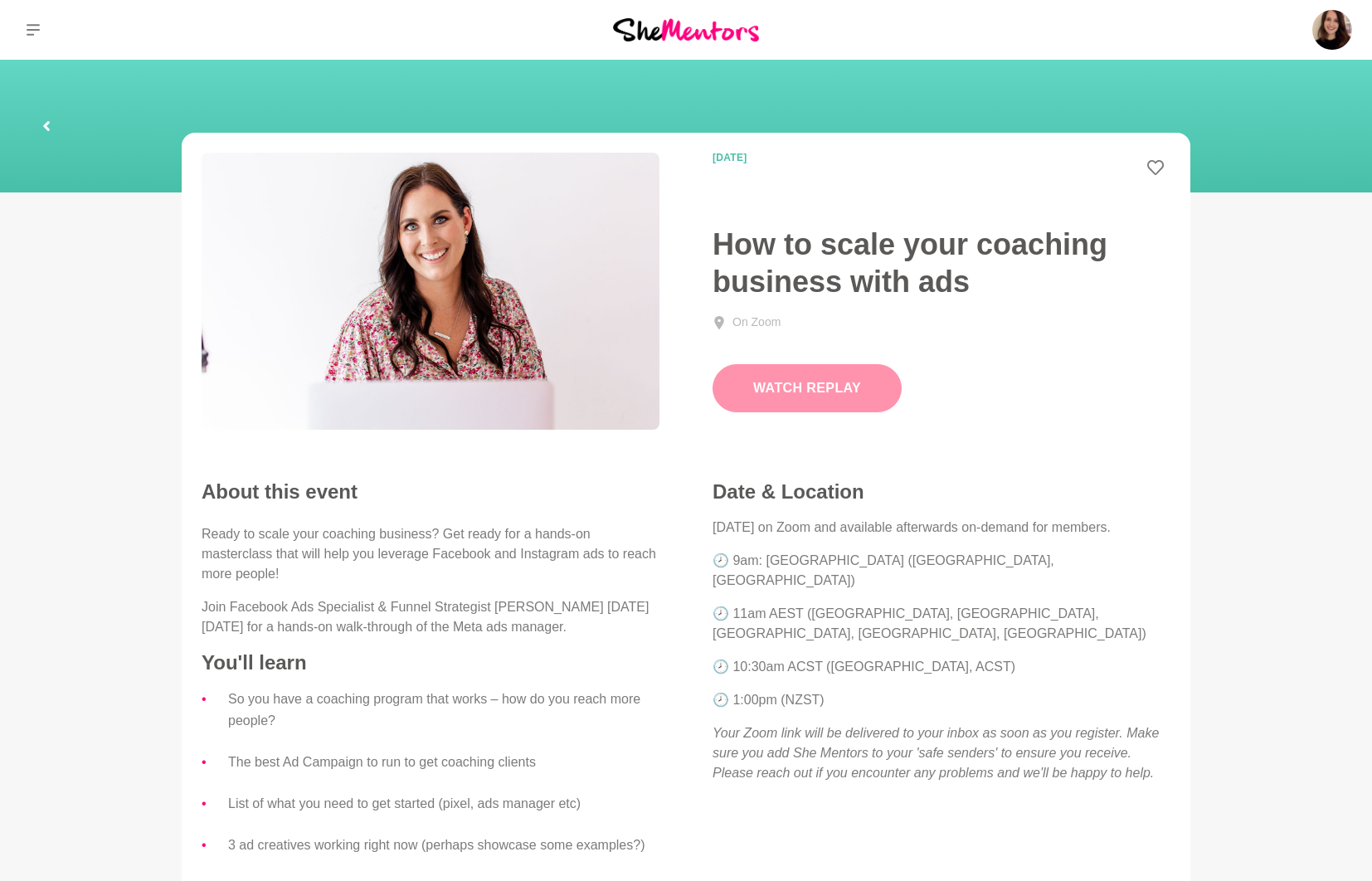
click at [760, 377] on button "Watch Replay" at bounding box center [807, 389] width 189 height 48
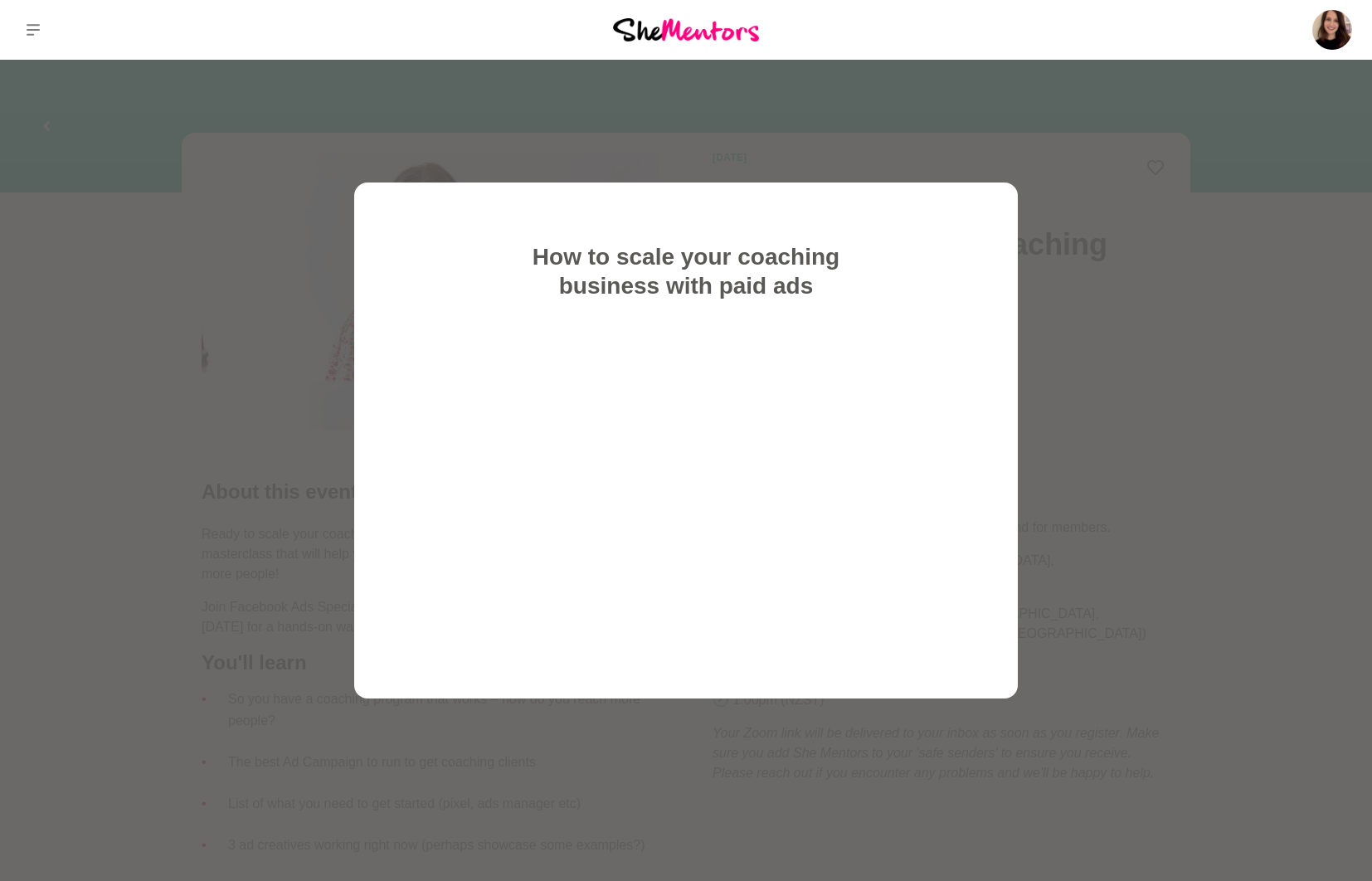
click at [1104, 254] on div at bounding box center [686, 440] width 1372 height 881
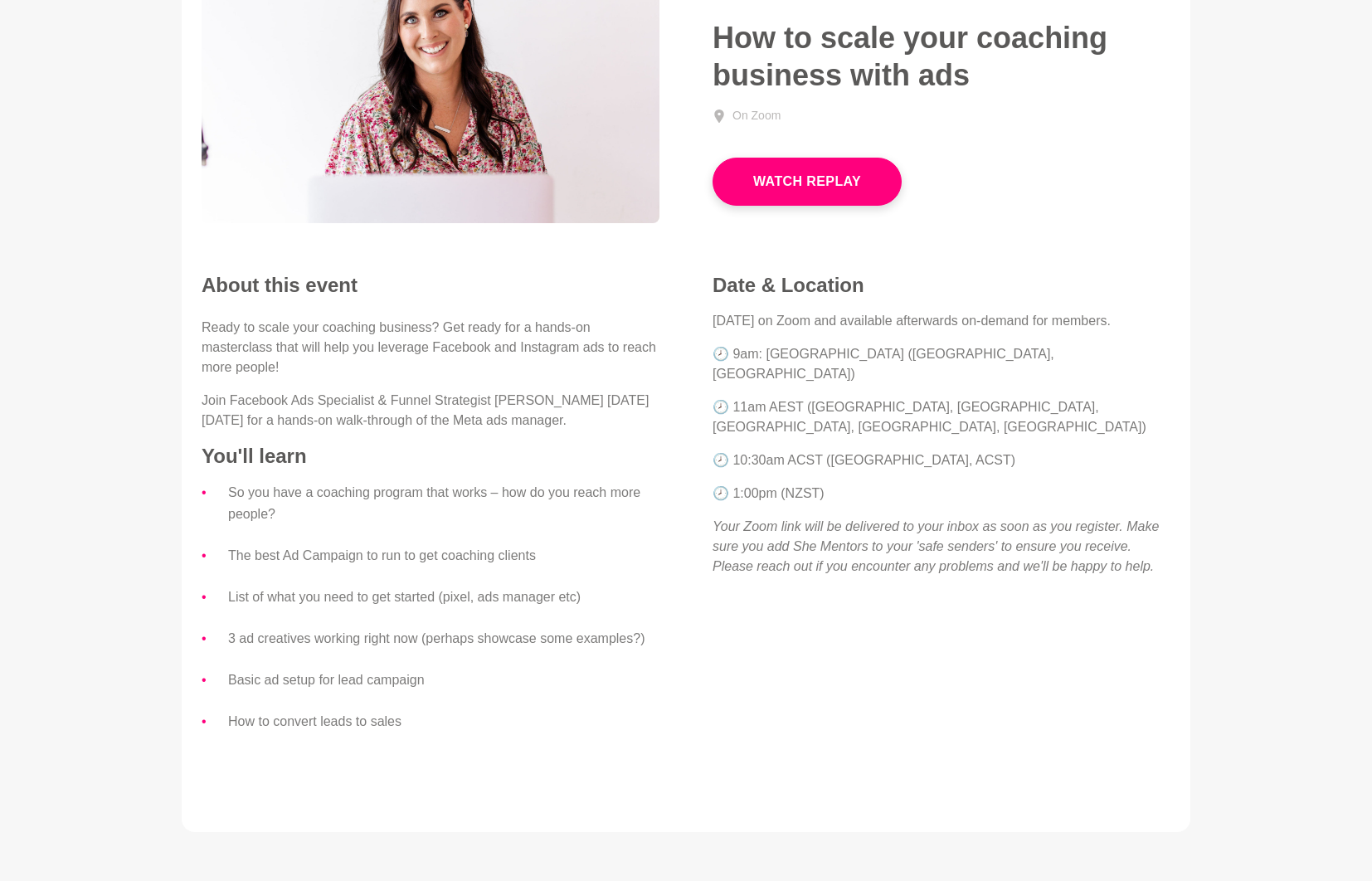
scroll to position [151, 0]
